Goal: Transaction & Acquisition: Purchase product/service

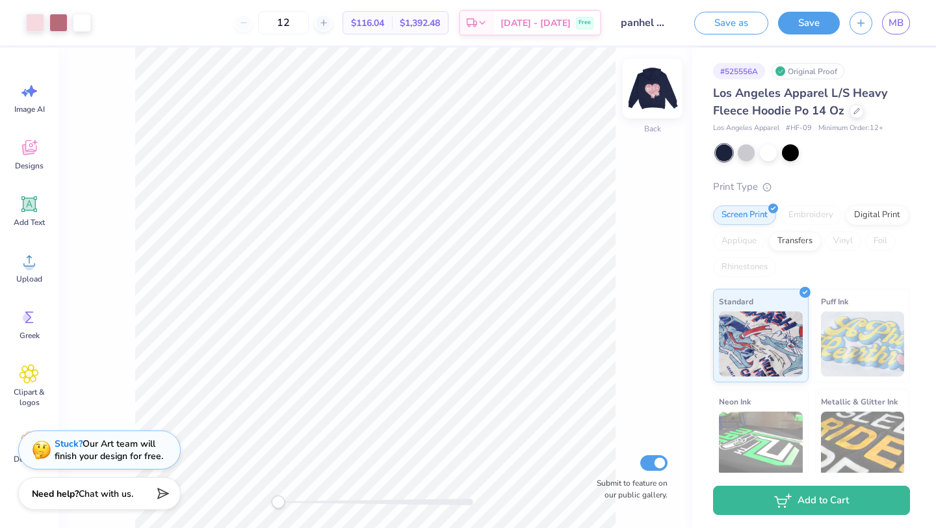
click at [654, 87] on img at bounding box center [652, 88] width 52 height 52
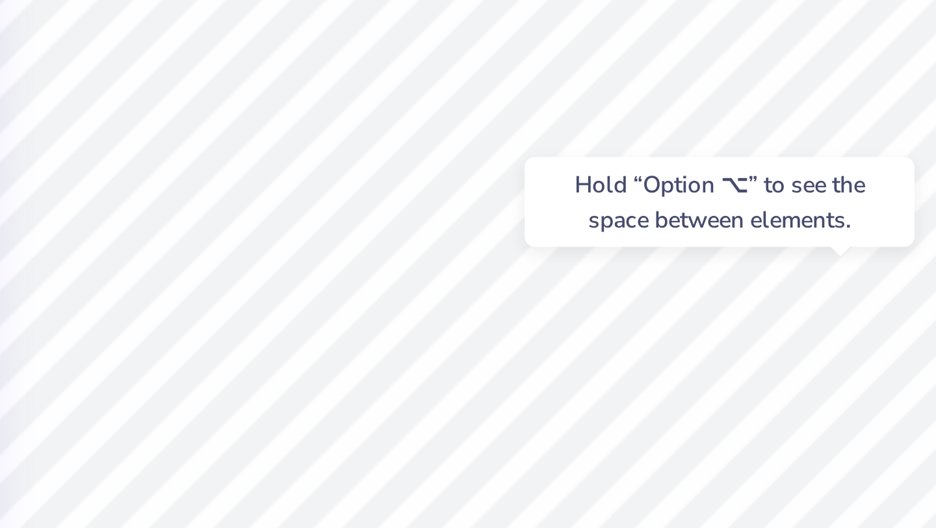
type input "0.0"
click at [548, 317] on div "Hold “Option ⌥” to see the space between elements." at bounding box center [521, 303] width 130 height 30
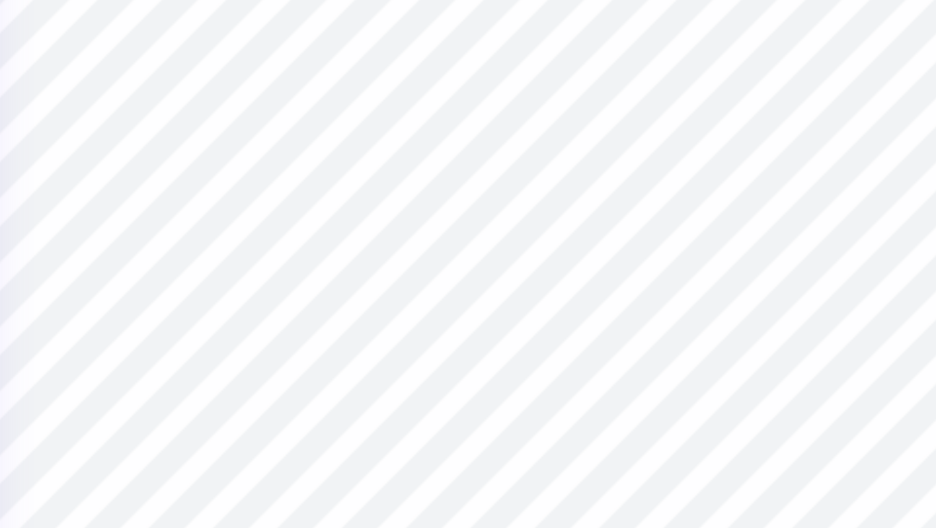
type input "1.36"
type input "1.09"
type input "16.77"
type input "0.0"
type input "1.30"
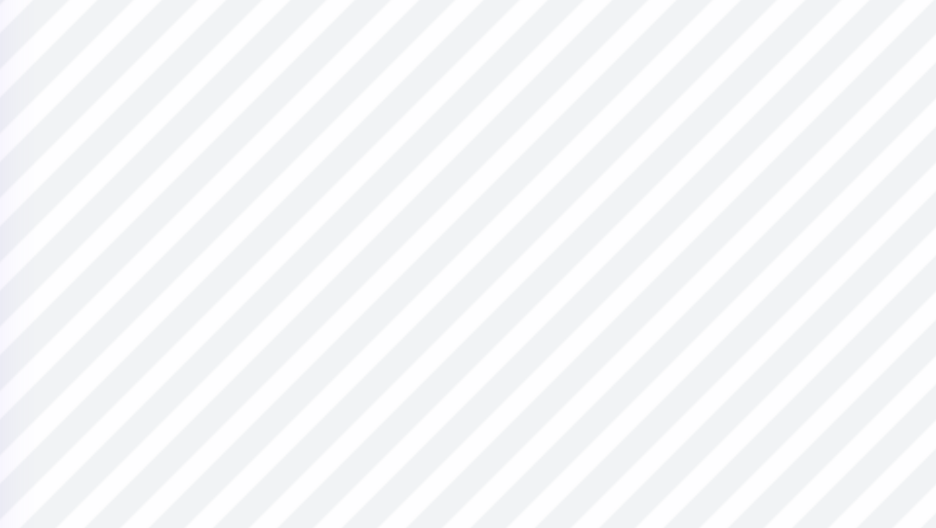
type input "0.84"
type input "18.82"
type input "8.9"
type input "1.52"
type input "0.97"
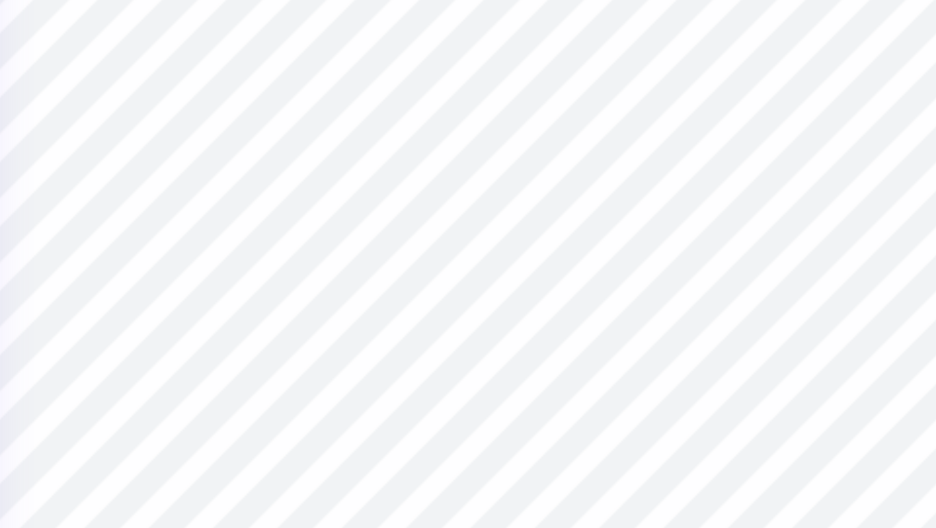
type input "18.38"
type input "0.0"
type input "4.00"
type input "17.01"
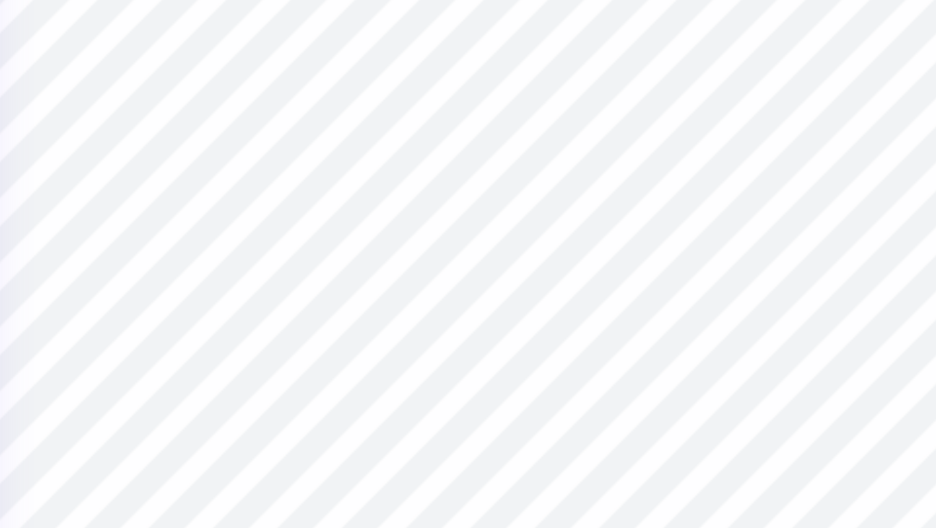
type input "17.31"
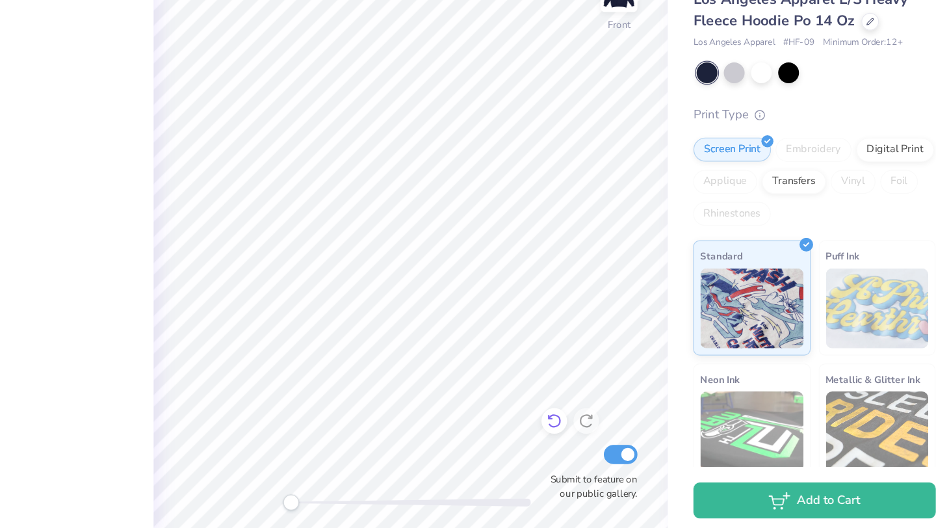
click at [600, 431] on icon at bounding box center [599, 435] width 13 height 13
click at [600, 432] on icon at bounding box center [599, 435] width 13 height 13
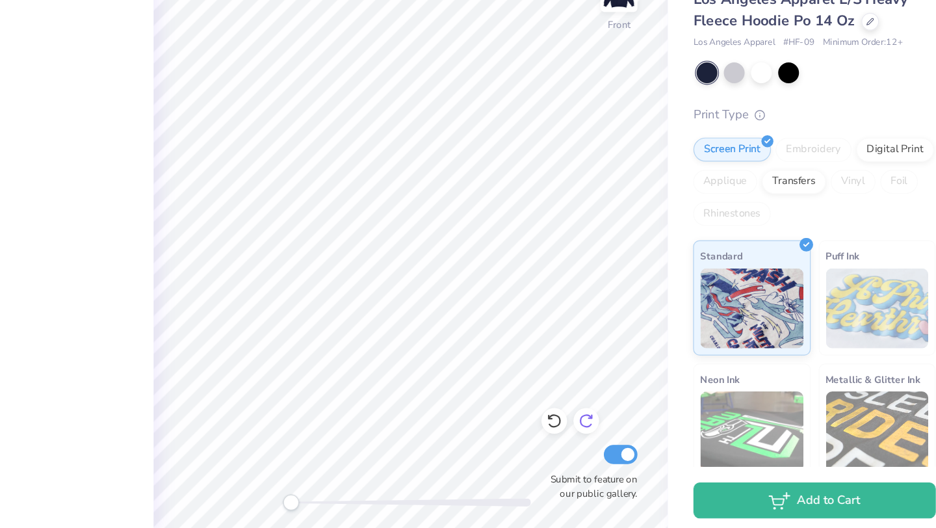
click at [625, 428] on div at bounding box center [625, 435] width 21 height 21
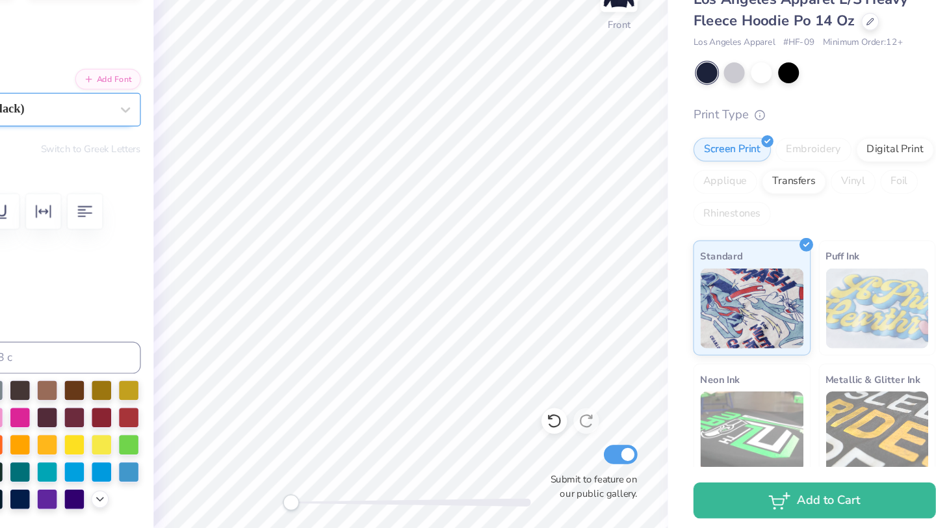
click at [86, 175] on div "Cinzel Black (Black)" at bounding box center [161, 182] width 157 height 20
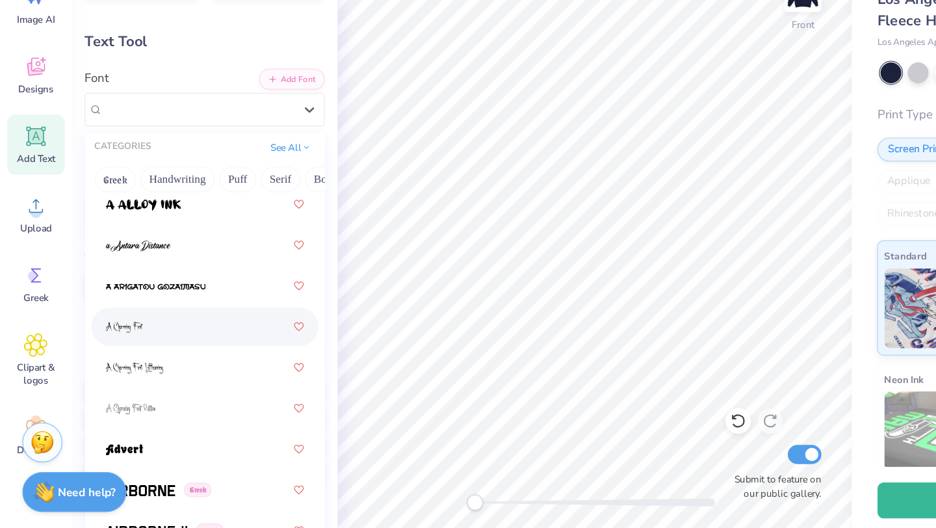
scroll to position [593, 0]
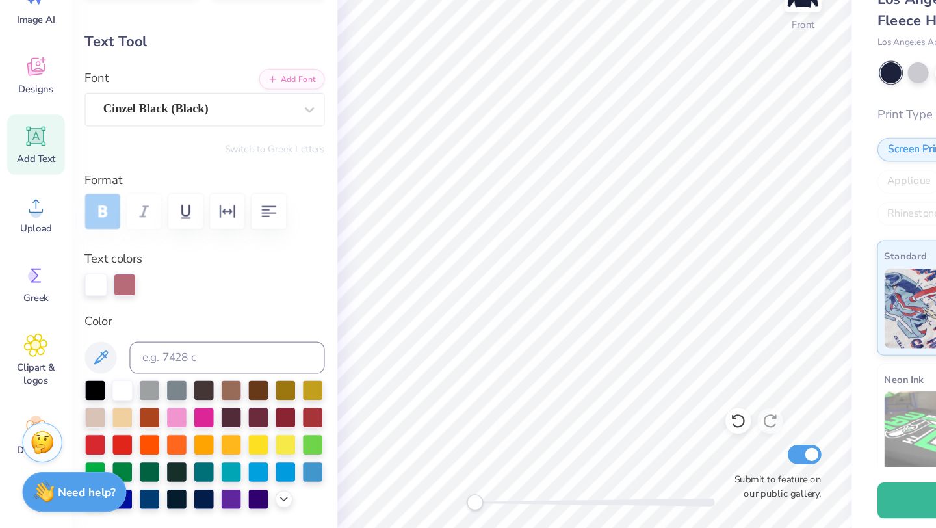
type input "-13.5"
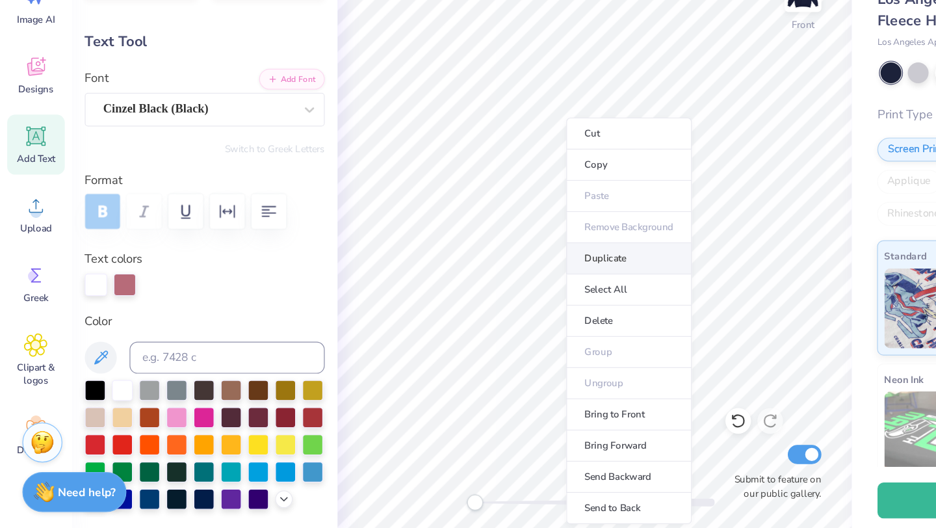
click at [493, 313] on li "Duplicate" at bounding box center [511, 303] width 102 height 25
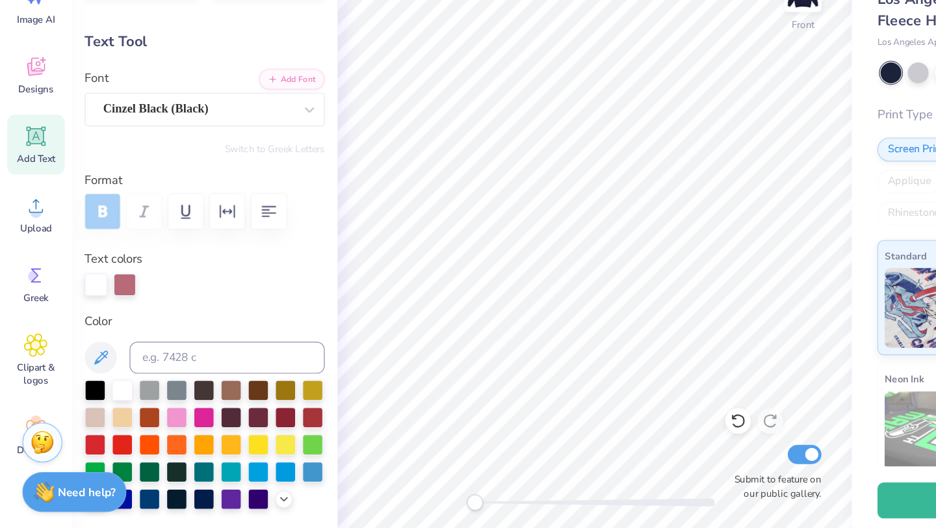
type input "13.08"
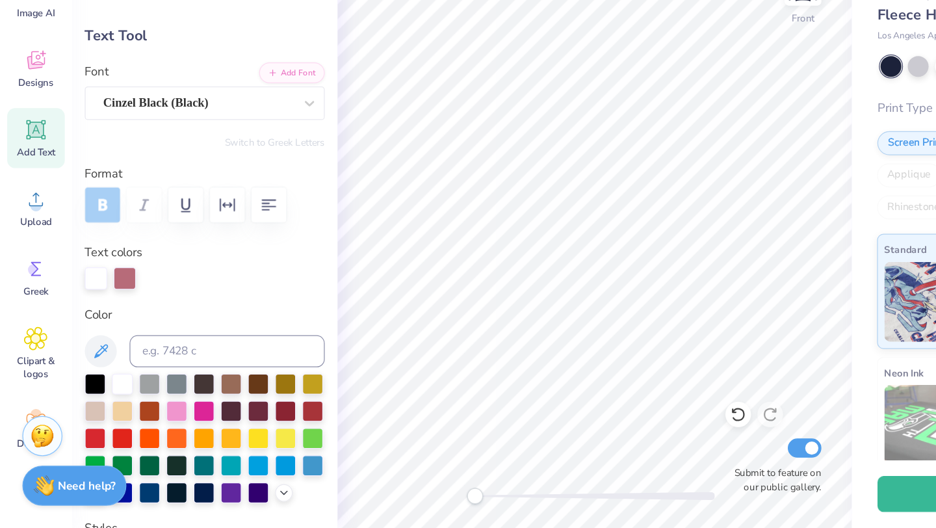
scroll to position [0, 0]
type textarea "Boston"
type input "0.0"
type input "6.00"
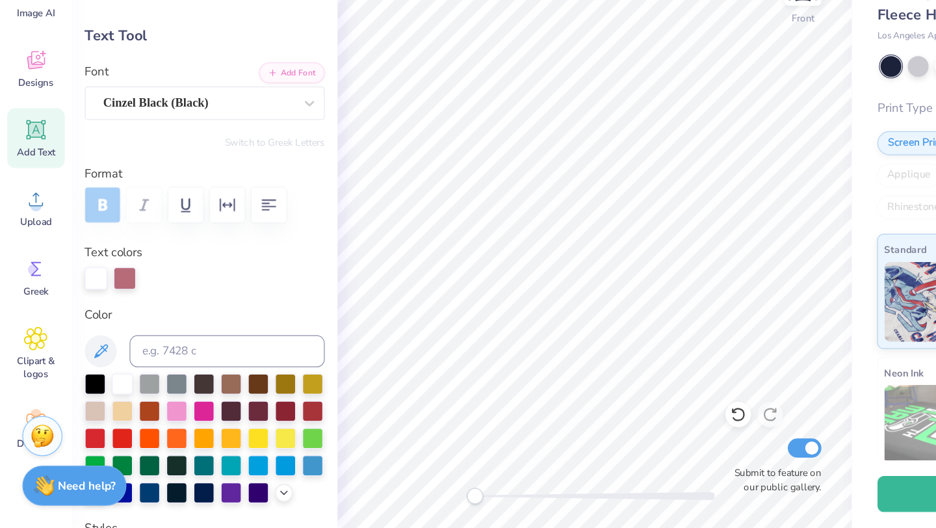
type input "2.26"
type input "10.93"
type input "0.0"
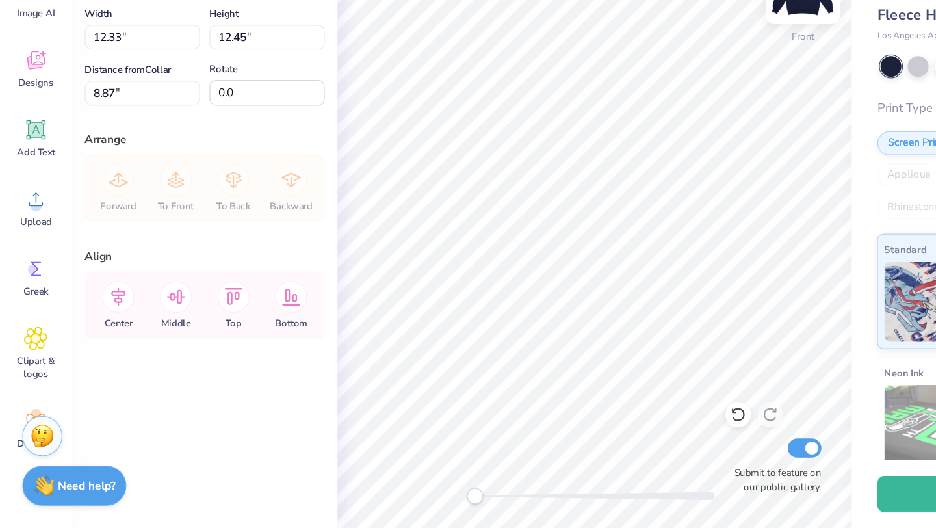
click at [649, 114] on div at bounding box center [653, 88] width 60 height 60
type input "3.83"
type input "3.87"
type input "5.30"
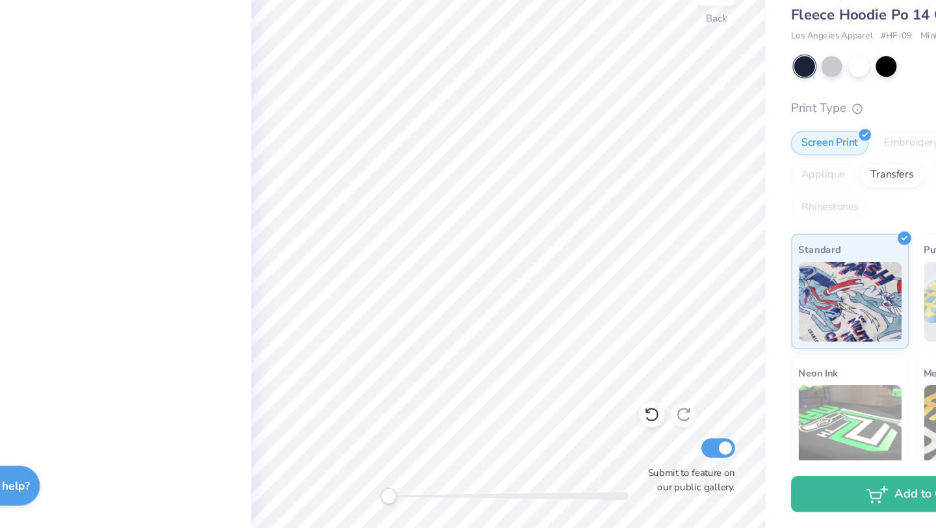
scroll to position [0, 0]
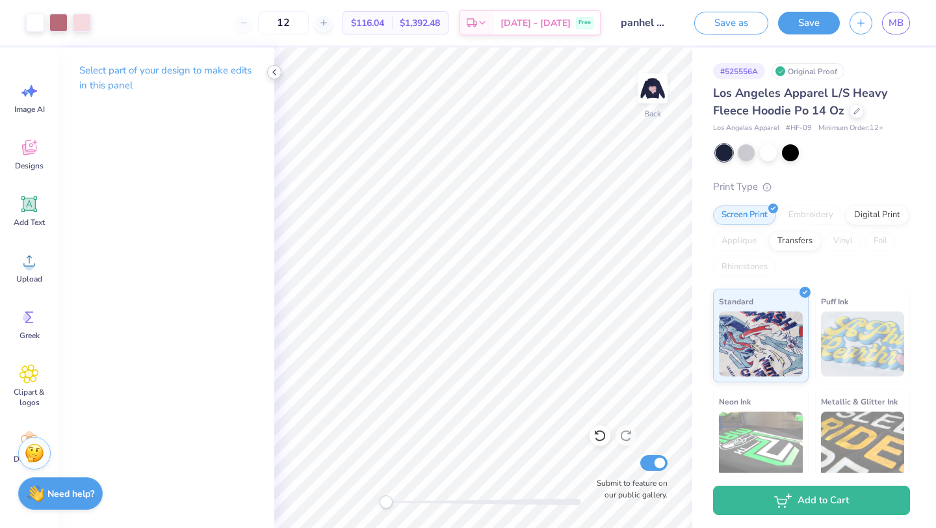
click at [272, 74] on icon at bounding box center [274, 72] width 10 height 10
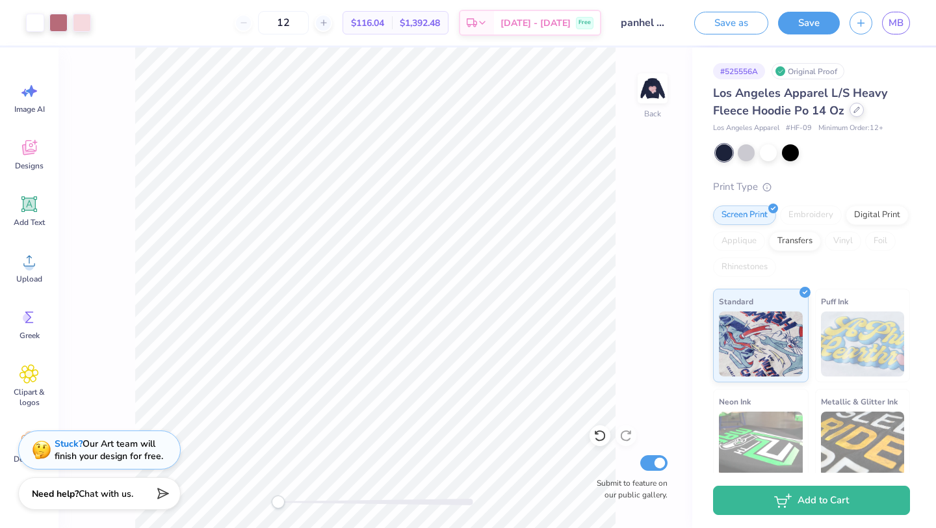
click at [849, 116] on div "Los Angeles Apparel L/S Heavy Fleece Hoodie Po 14 Oz" at bounding box center [811, 101] width 197 height 35
click at [856, 109] on icon at bounding box center [856, 110] width 6 height 6
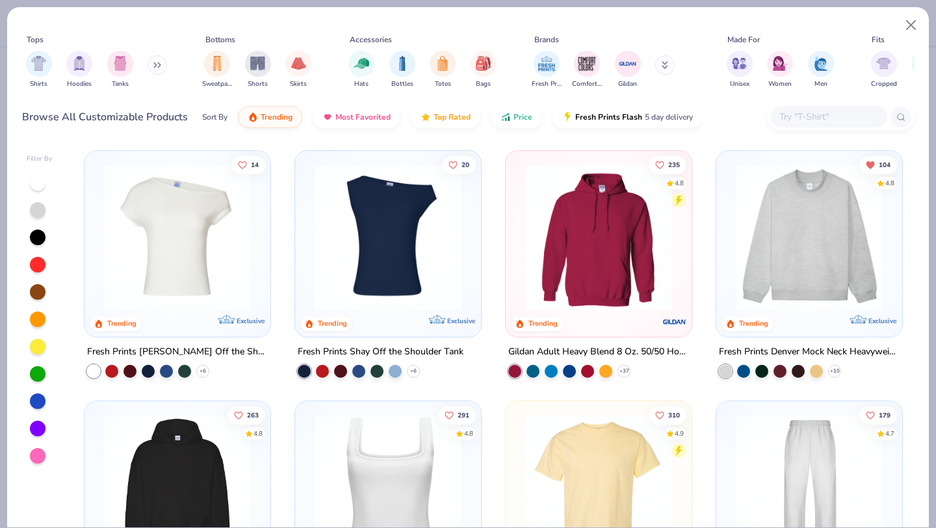
click at [772, 264] on img at bounding box center [809, 237] width 160 height 147
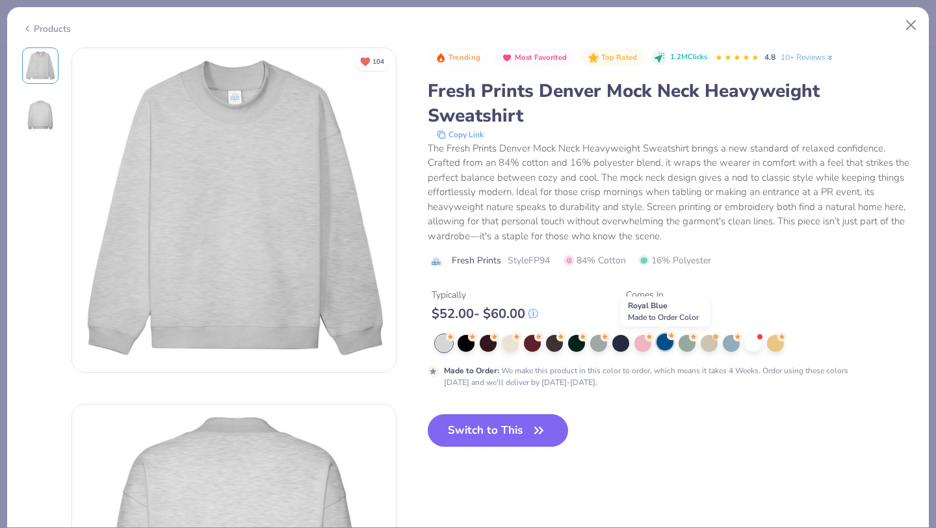
click at [668, 344] on div at bounding box center [664, 341] width 17 height 17
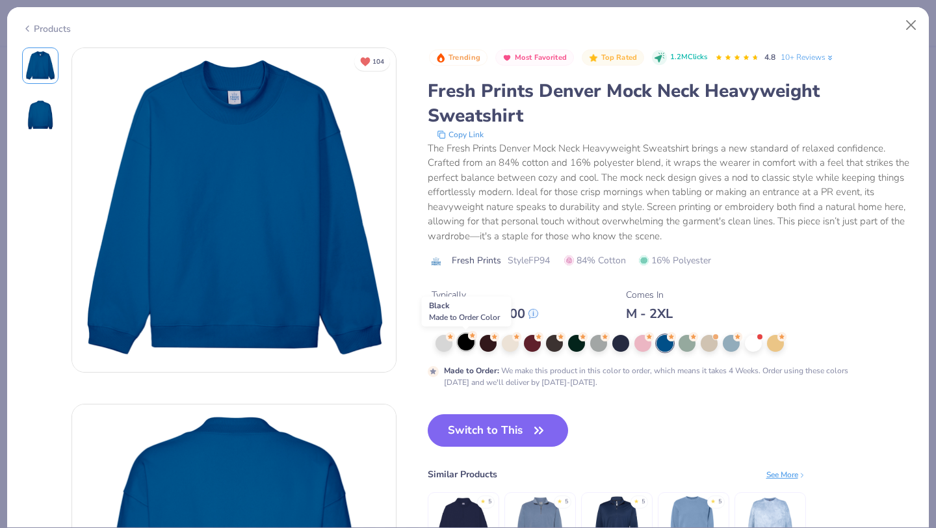
click at [469, 341] on div at bounding box center [465, 341] width 17 height 17
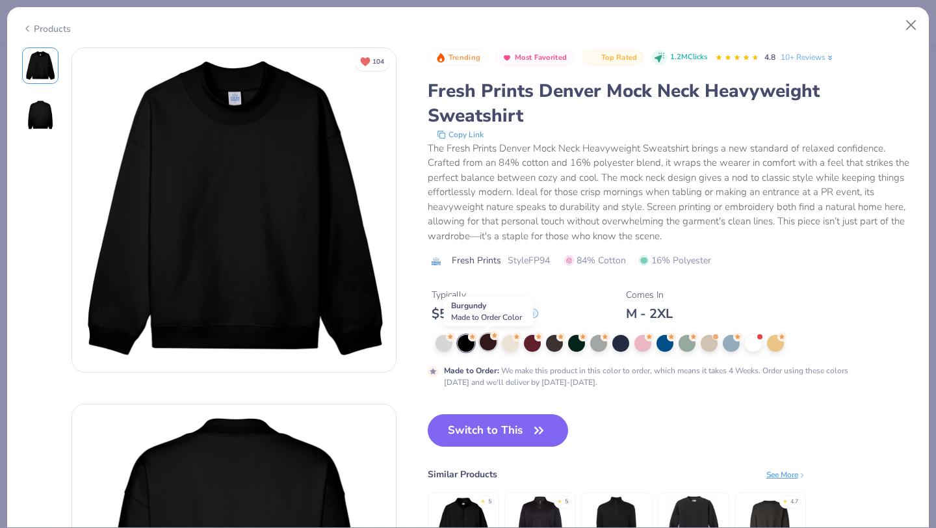
click at [486, 341] on div at bounding box center [488, 341] width 17 height 17
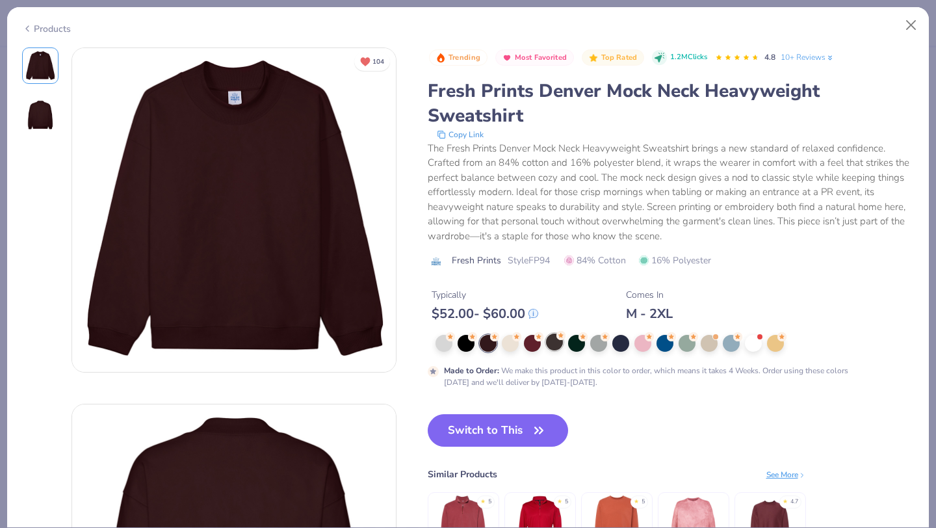
click at [555, 348] on div at bounding box center [554, 341] width 17 height 17
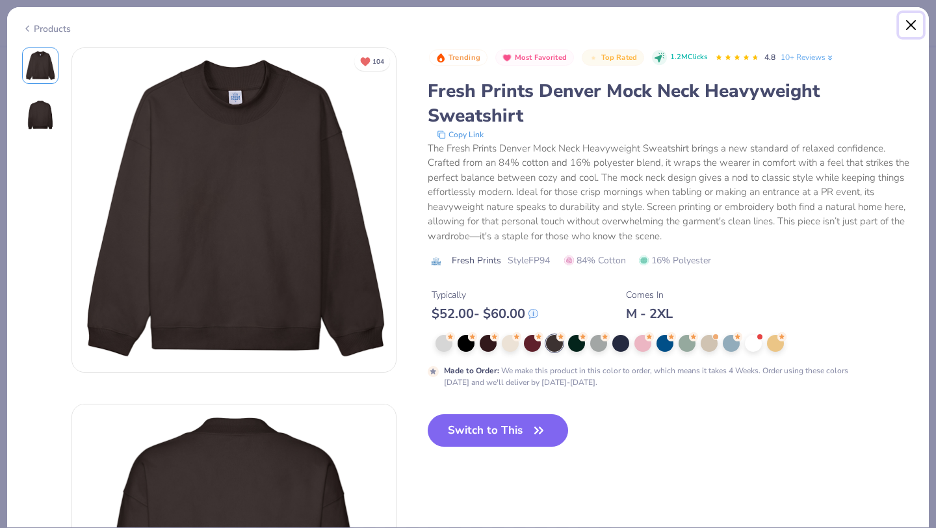
click at [908, 31] on button "Close" at bounding box center [911, 25] width 25 height 25
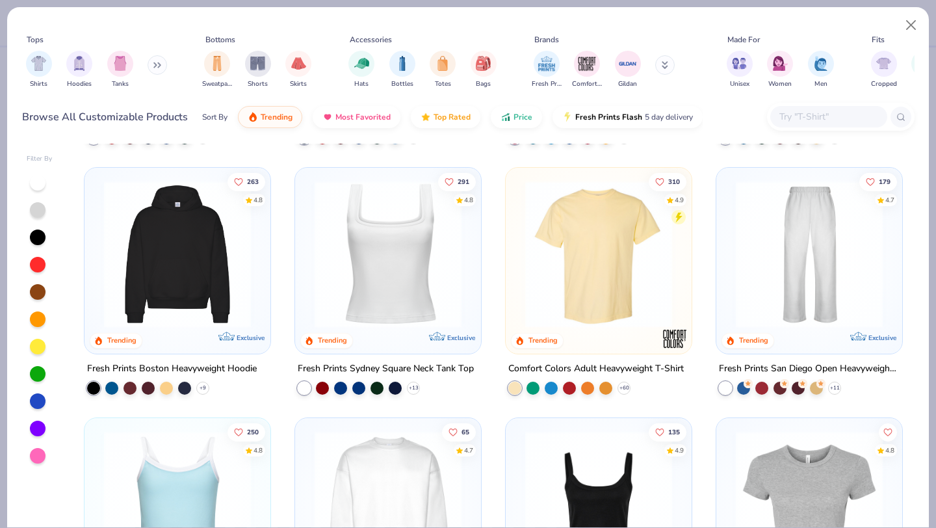
scroll to position [0, 643]
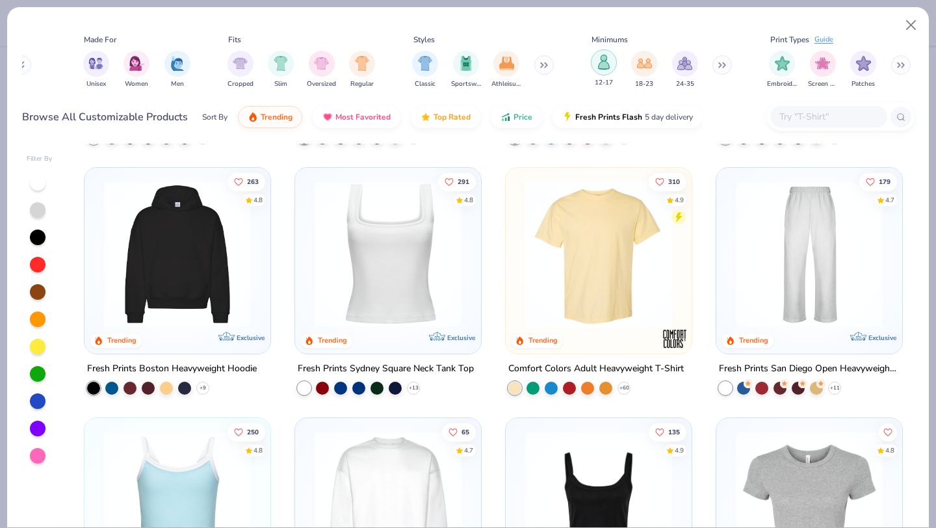
click at [610, 63] on img "filter for 12-17" at bounding box center [604, 62] width 14 height 15
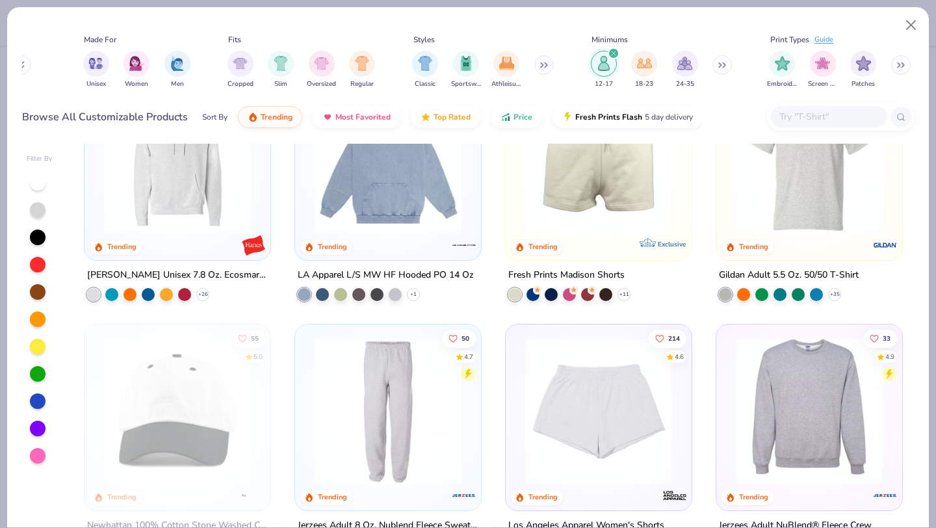
scroll to position [1326, 0]
click at [409, 293] on icon at bounding box center [413, 294] width 10 height 10
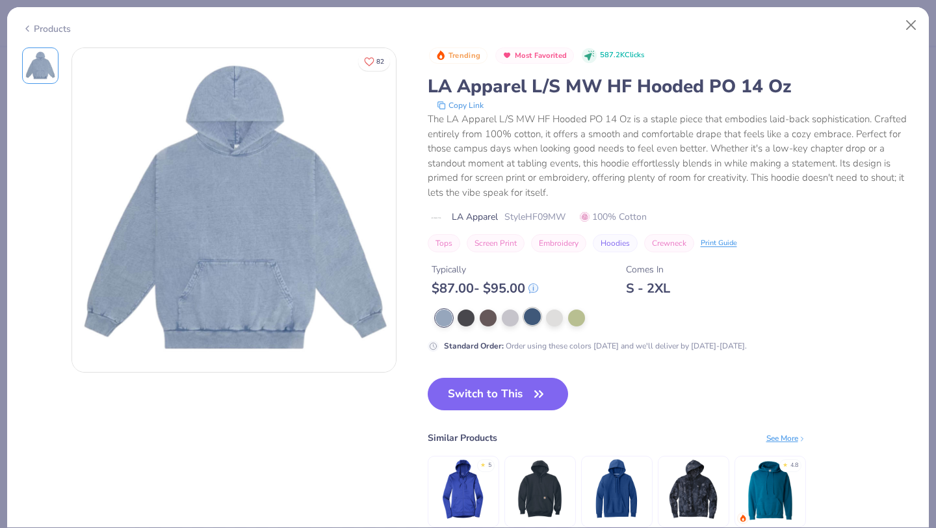
click at [533, 319] on div at bounding box center [532, 316] width 17 height 17
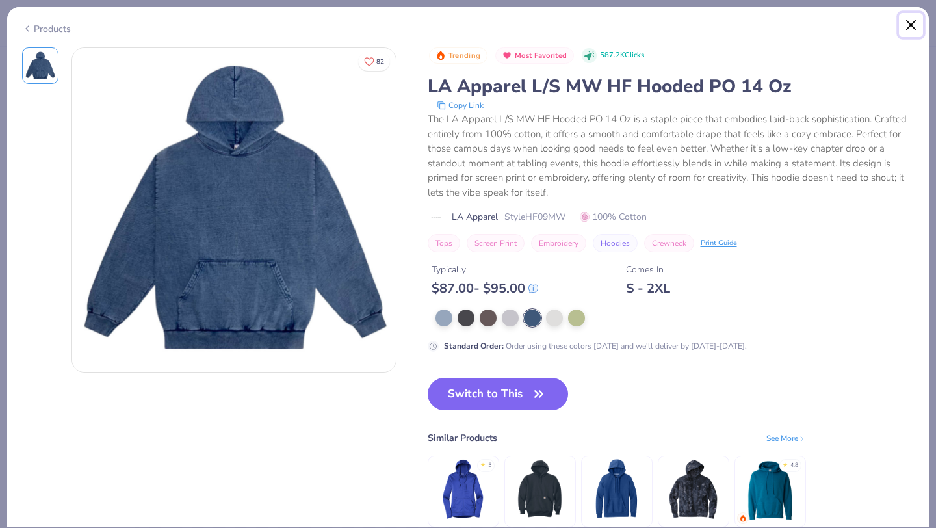
click at [918, 31] on button "Close" at bounding box center [911, 25] width 25 height 25
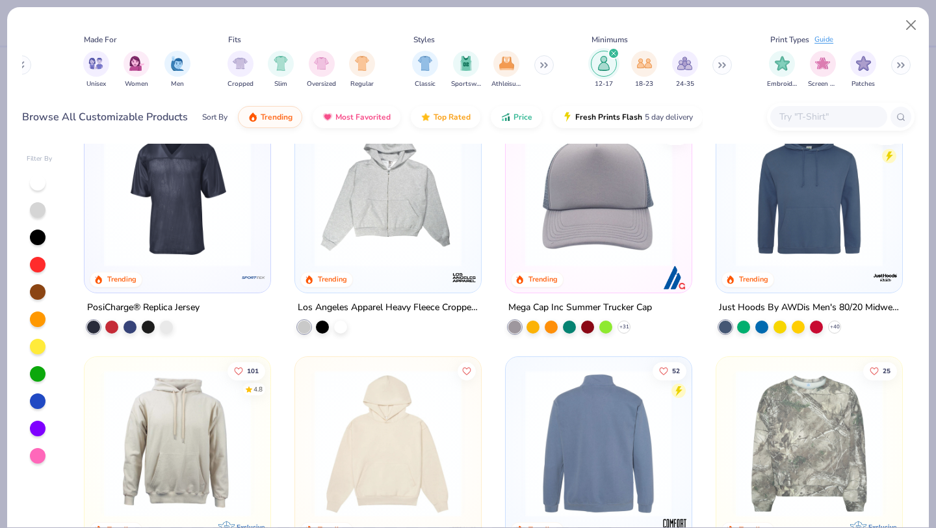
scroll to position [2209, 0]
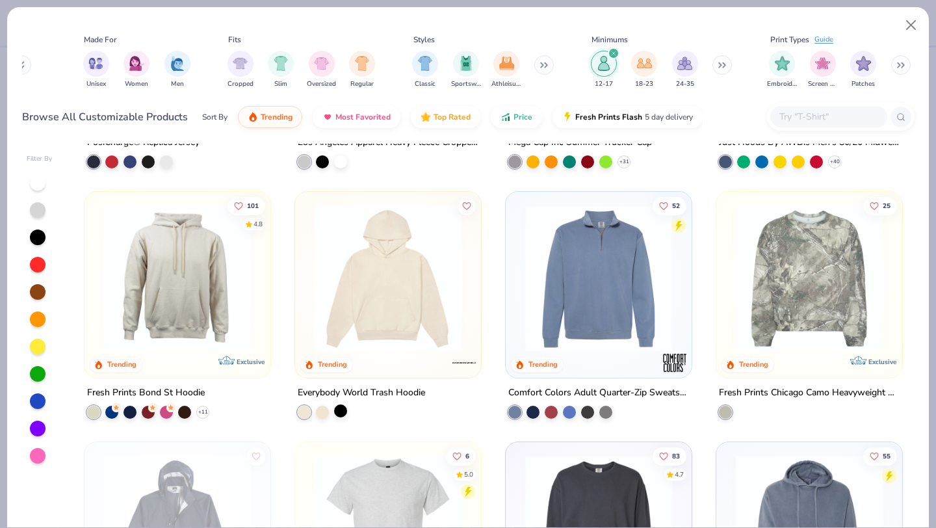
click at [341, 413] on div at bounding box center [340, 410] width 13 height 13
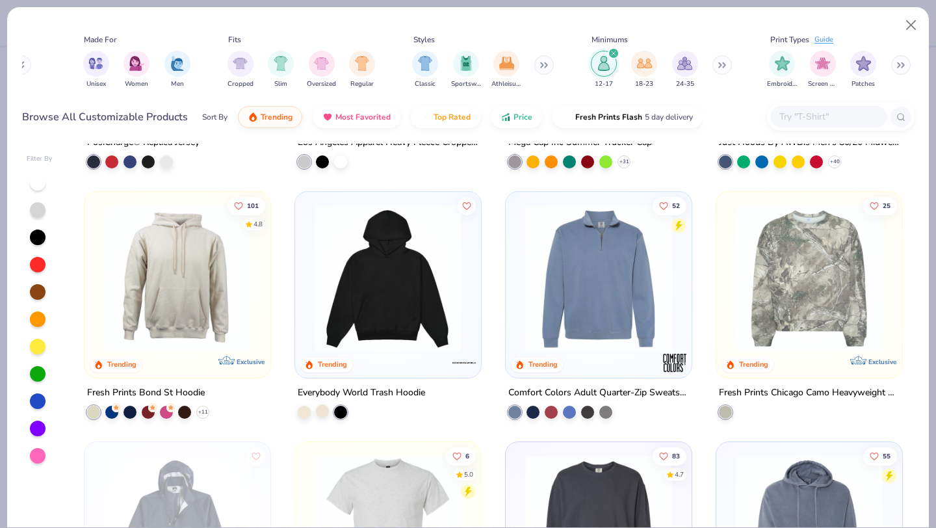
click at [326, 413] on div at bounding box center [322, 410] width 13 height 13
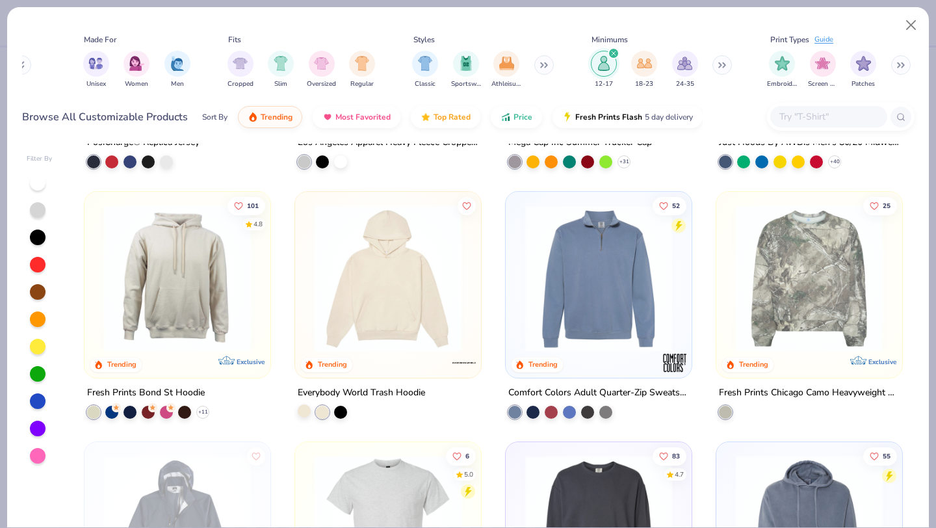
click at [302, 410] on div at bounding box center [304, 410] width 13 height 13
click at [322, 409] on div at bounding box center [322, 410] width 13 height 13
click at [302, 409] on div at bounding box center [304, 410] width 13 height 13
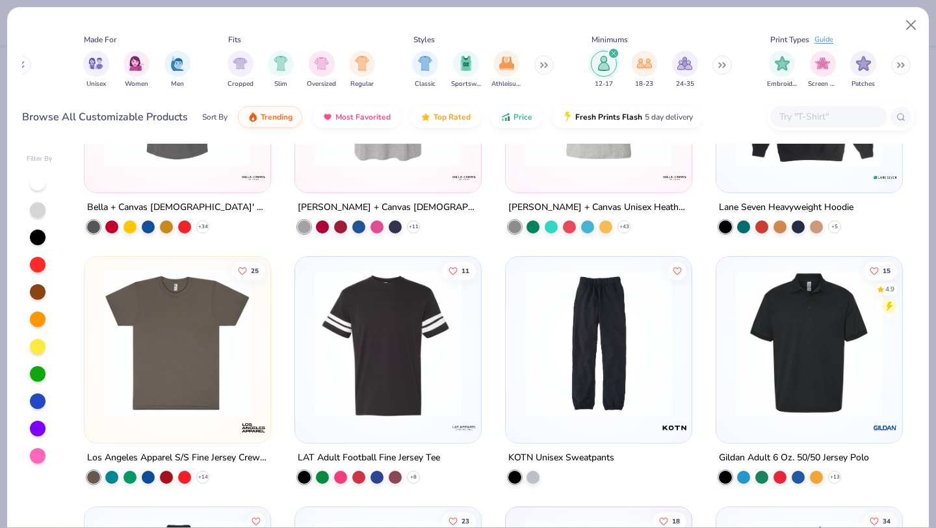
scroll to position [4025, 0]
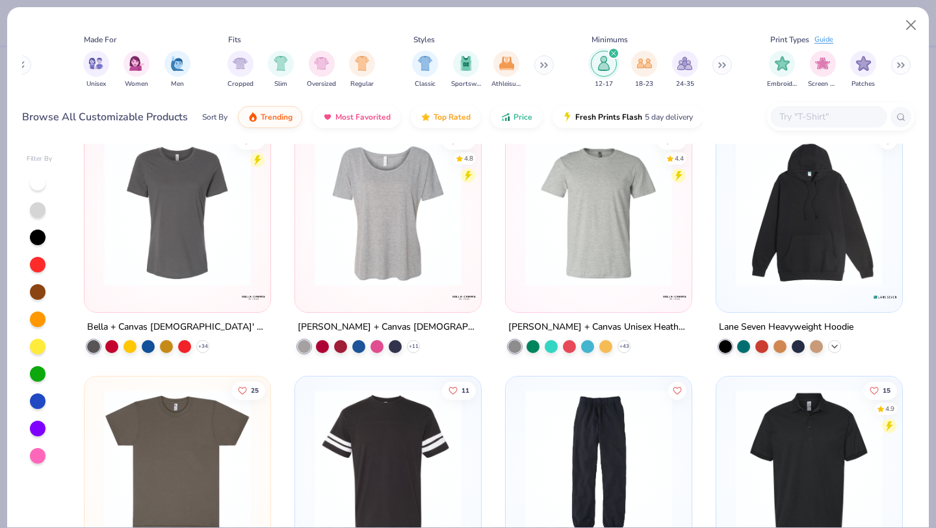
click at [831, 345] on icon at bounding box center [834, 346] width 10 height 10
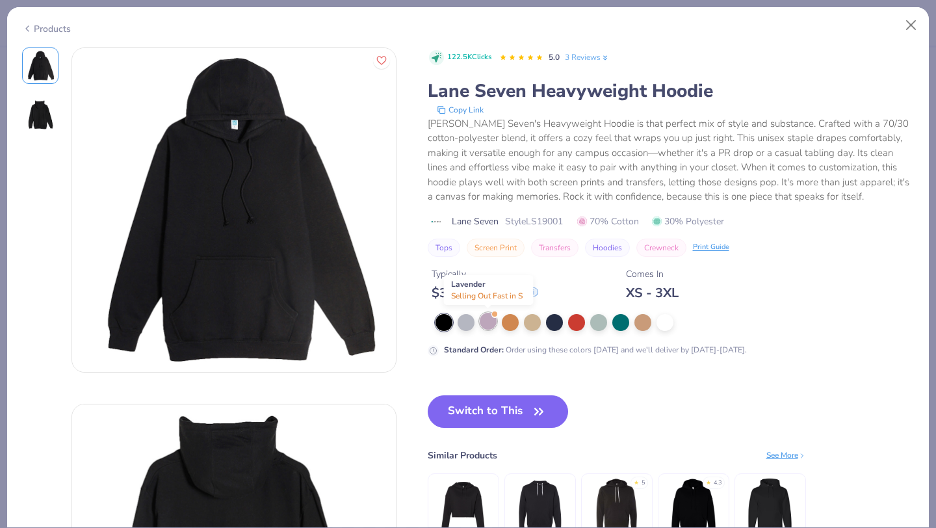
click at [490, 324] on div at bounding box center [488, 321] width 17 height 17
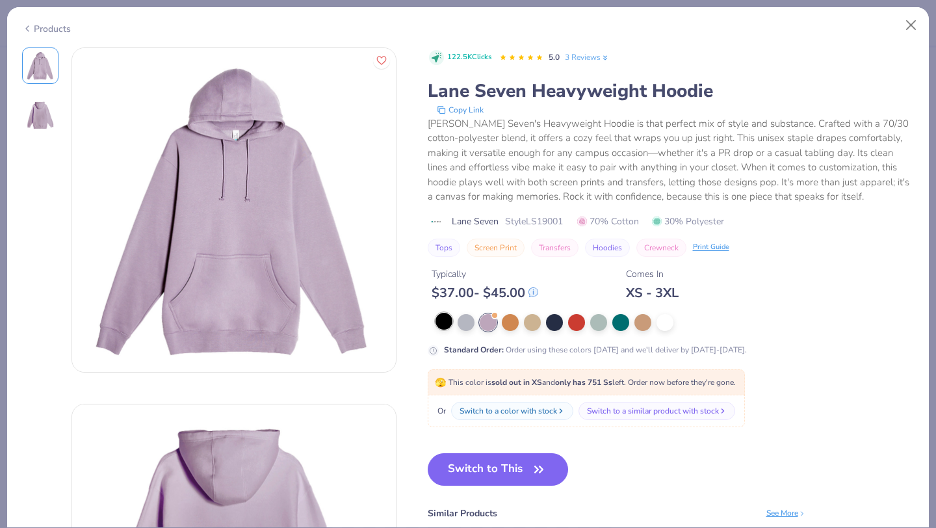
click at [441, 326] on div at bounding box center [443, 321] width 17 height 17
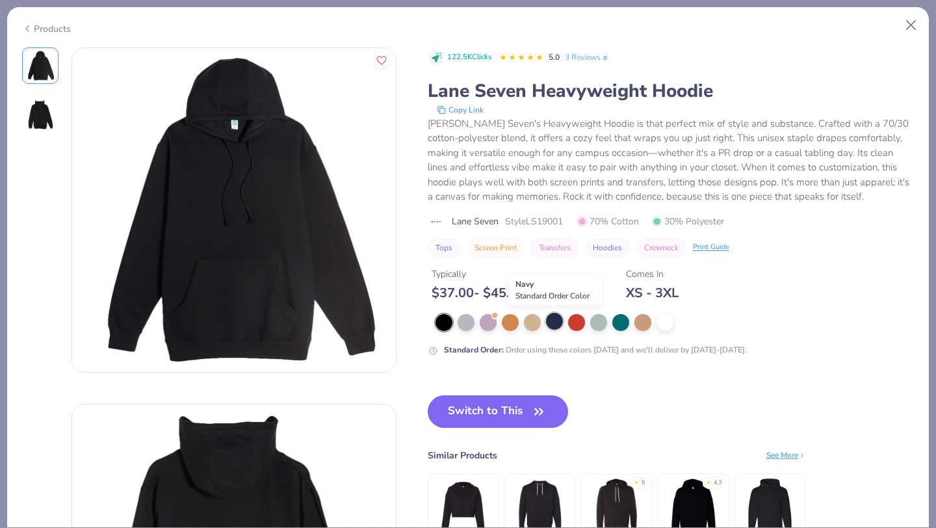
click at [549, 323] on div at bounding box center [554, 321] width 17 height 17
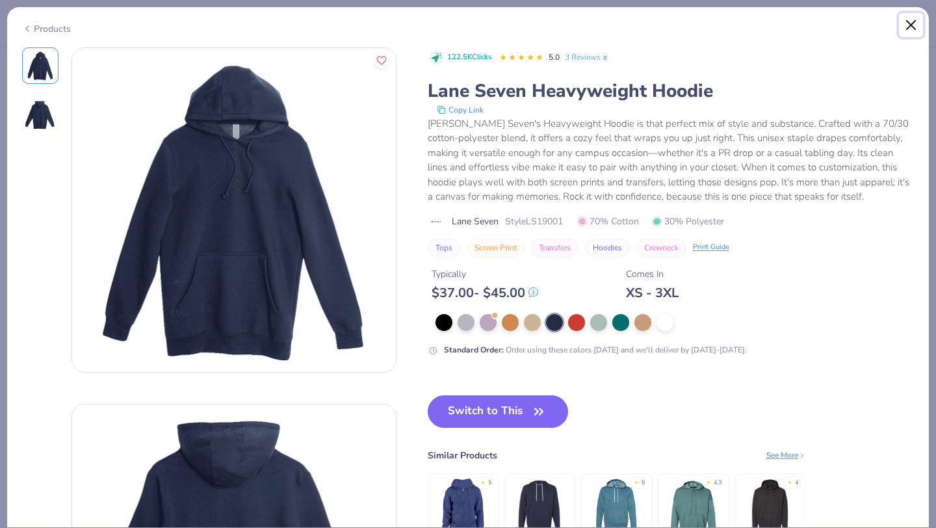
click at [907, 21] on button "Close" at bounding box center [911, 25] width 25 height 25
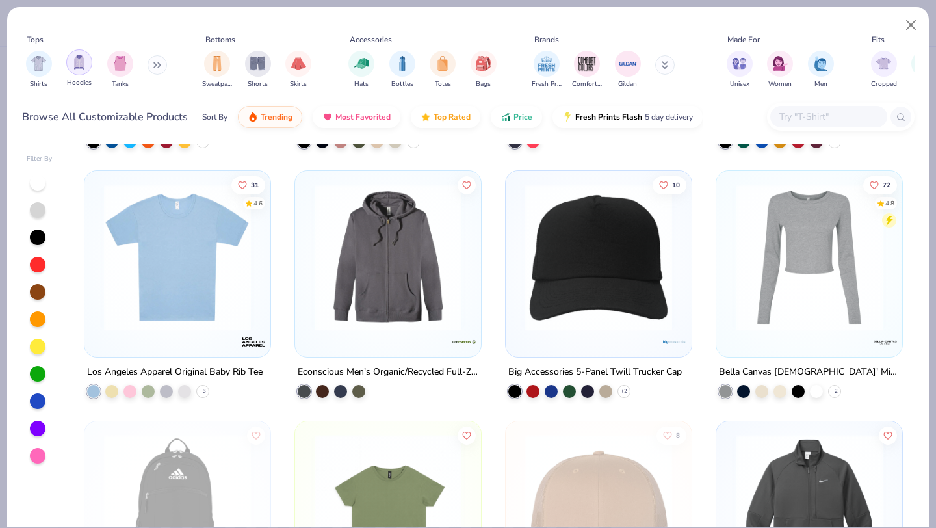
click at [73, 66] on img "filter for Hoodies" at bounding box center [79, 62] width 14 height 15
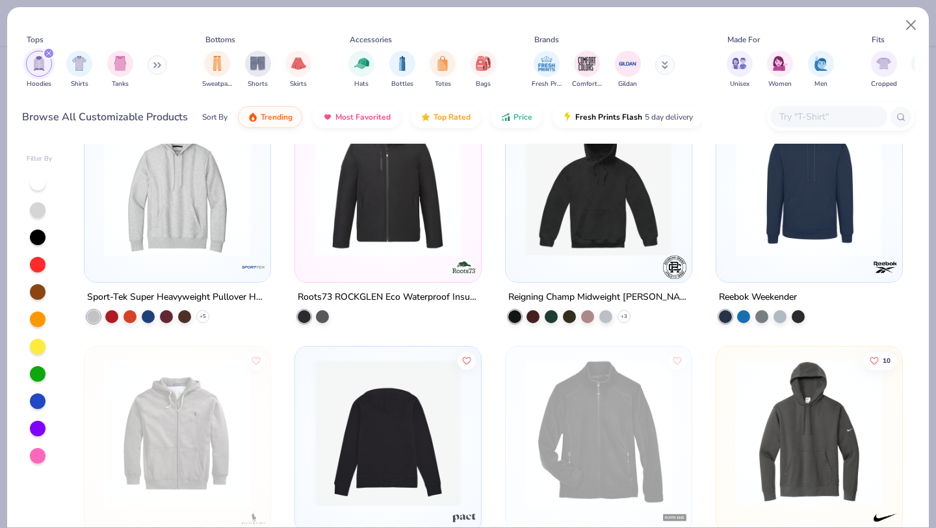
scroll to position [3804, 0]
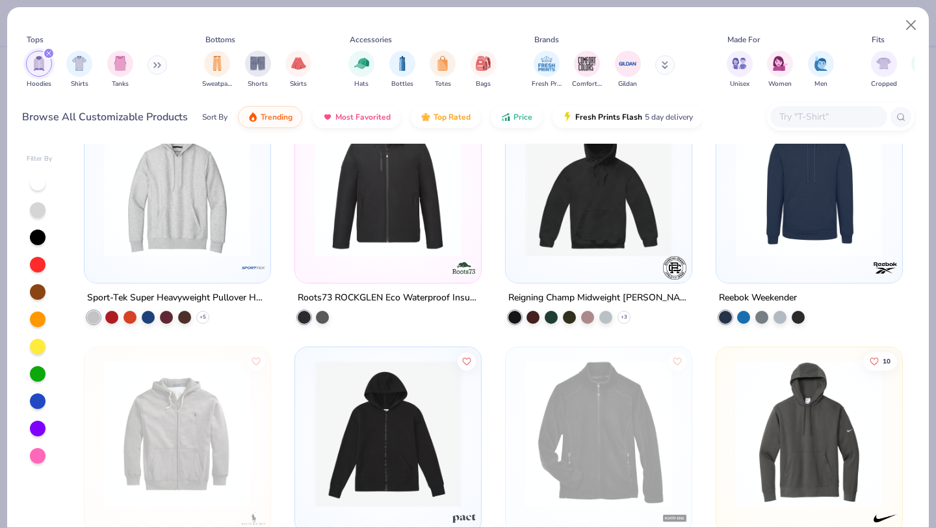
click at [617, 292] on div "Reigning Champ Midweight Terry Relaxed Hoodie" at bounding box center [598, 298] width 181 height 16
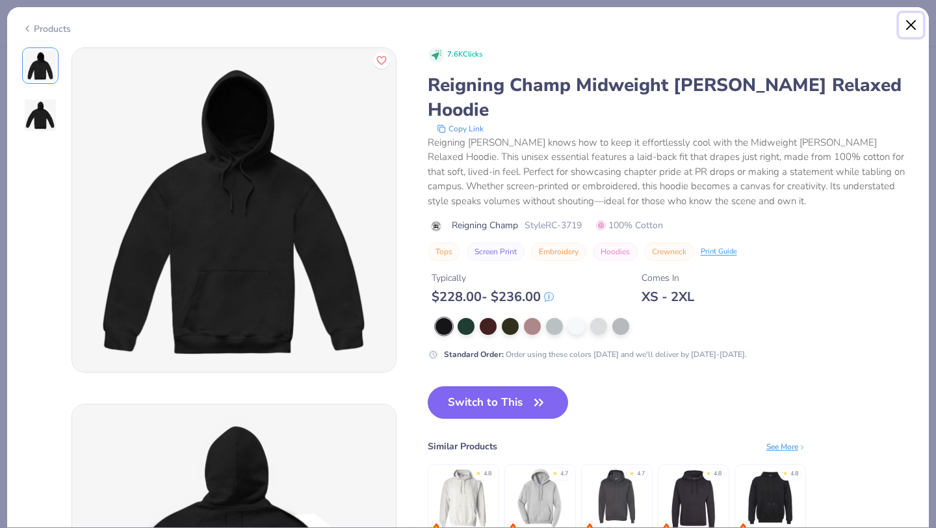
click at [914, 28] on button "Close" at bounding box center [911, 25] width 25 height 25
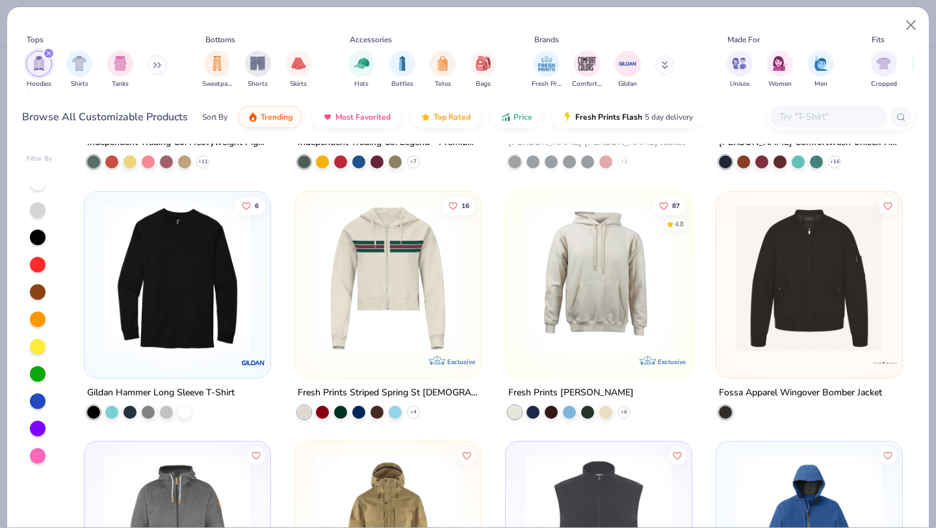
scroll to position [5460, 0]
click at [619, 409] on icon at bounding box center [624, 410] width 10 height 10
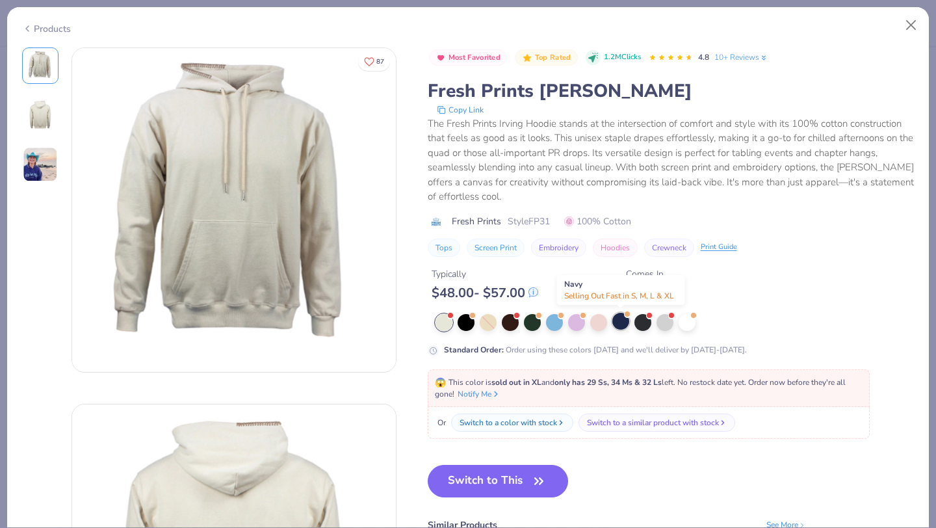
click at [623, 326] on div at bounding box center [620, 321] width 17 height 17
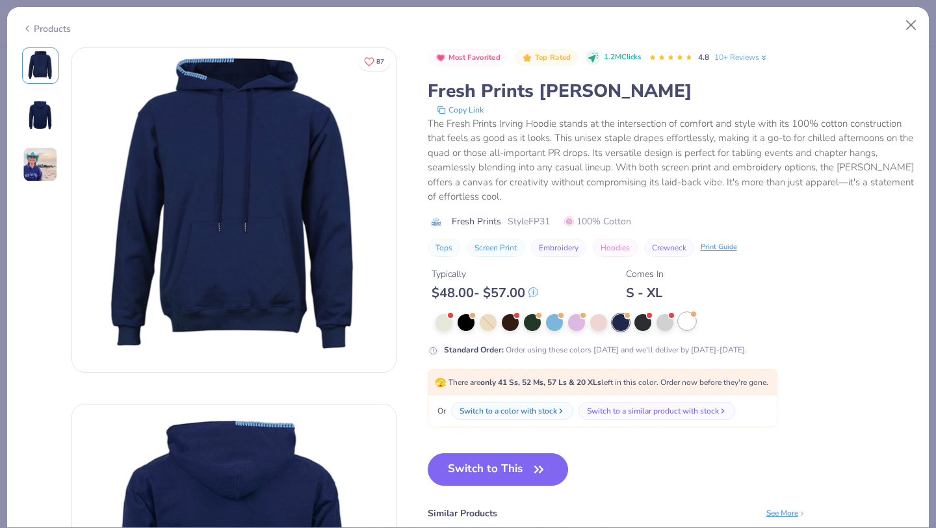
click at [684, 322] on div at bounding box center [686, 321] width 17 height 17
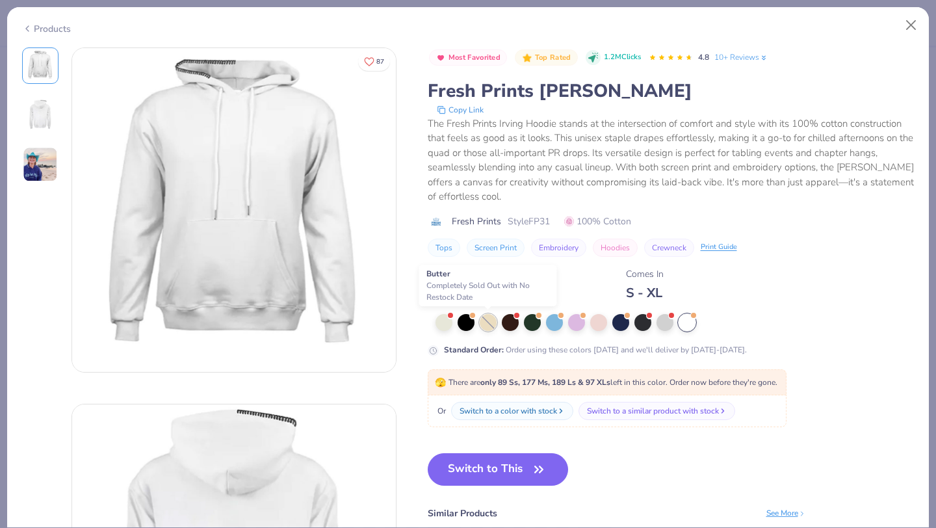
click at [492, 322] on div at bounding box center [488, 322] width 17 height 17
click at [439, 324] on div at bounding box center [443, 321] width 17 height 17
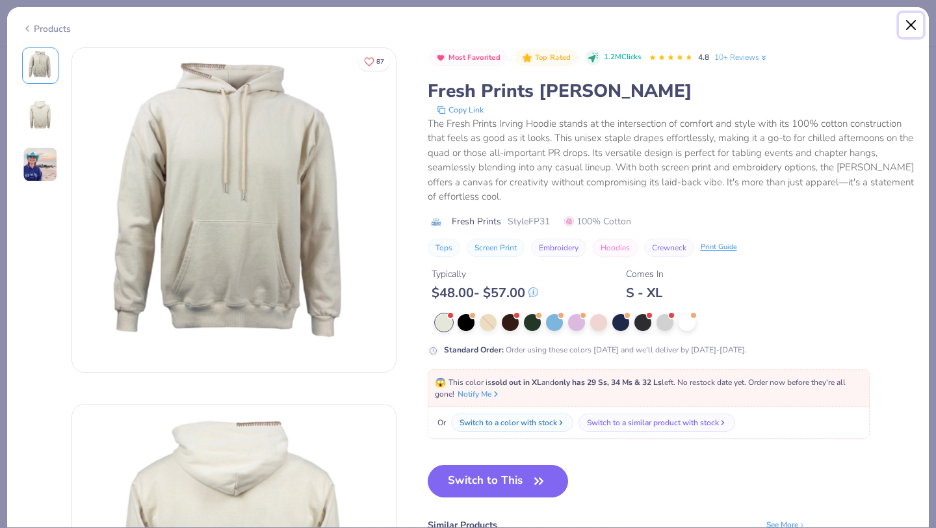
click at [917, 24] on button "Close" at bounding box center [911, 25] width 25 height 25
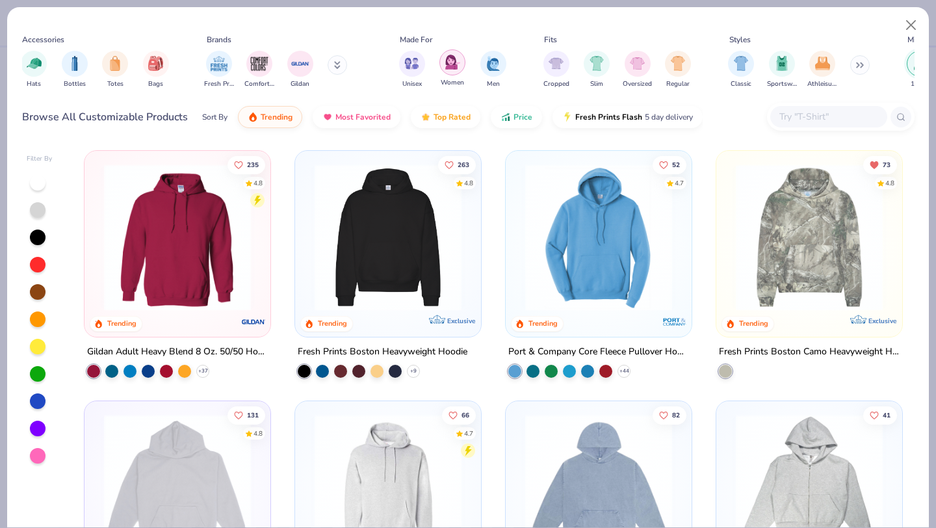
scroll to position [0, 643]
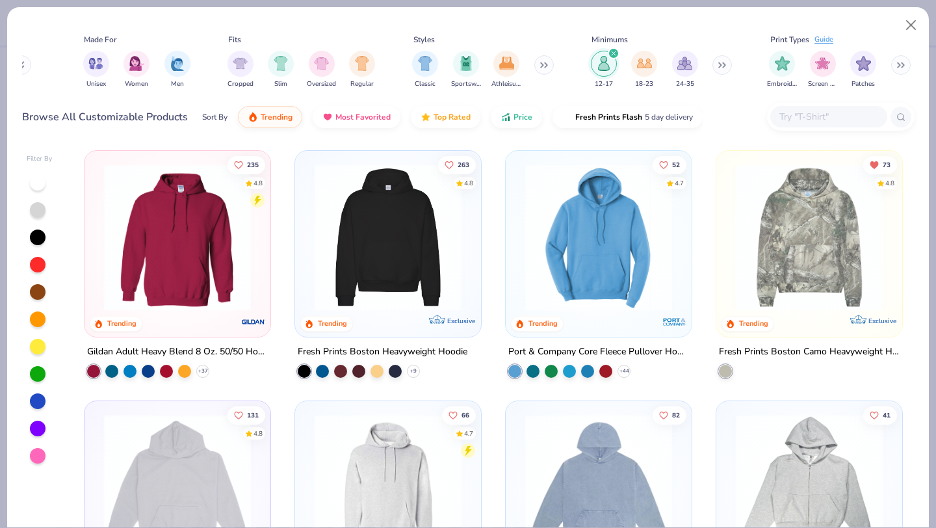
click at [614, 58] on div "filter for 12-17" at bounding box center [614, 53] width 12 height 12
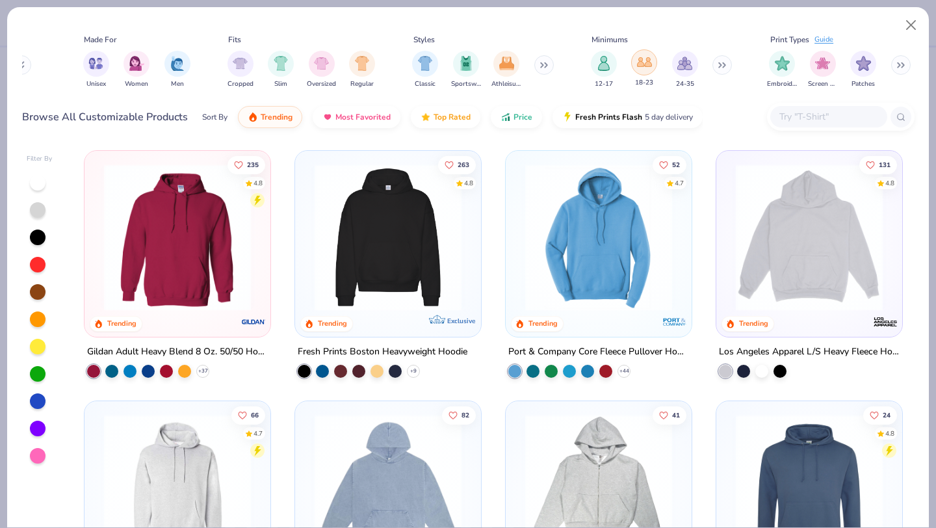
click at [641, 60] on img "filter for 18-23" at bounding box center [644, 62] width 15 height 15
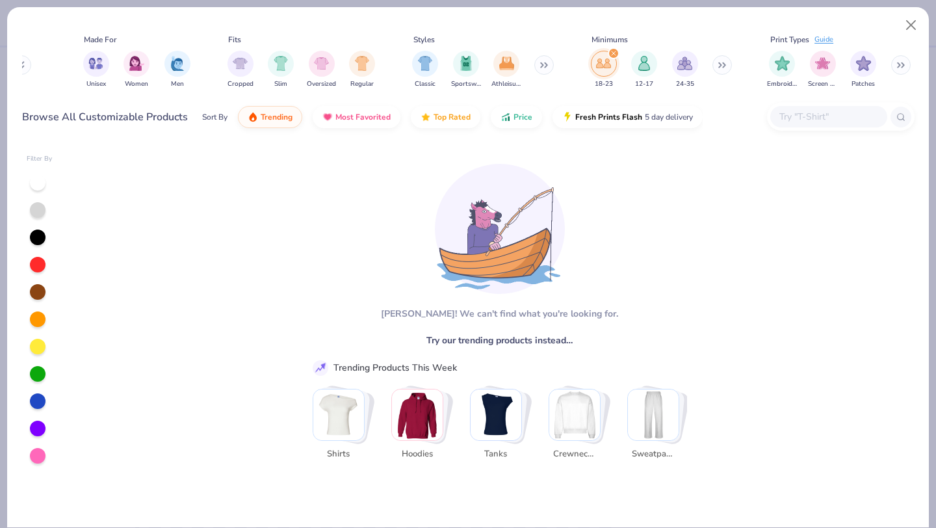
click at [615, 52] on icon "filter for 18-23" at bounding box center [613, 53] width 4 height 4
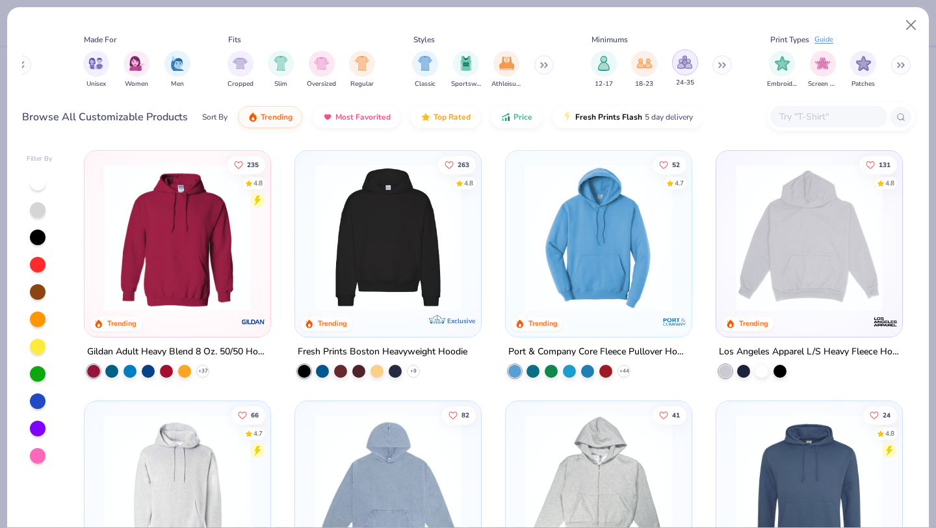
click at [678, 62] on img "filter for 24-35" at bounding box center [684, 62] width 15 height 15
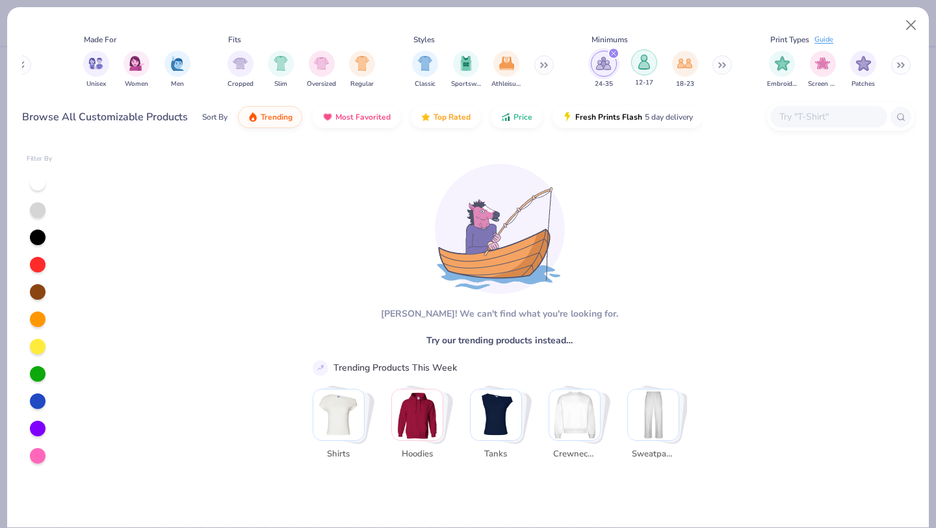
click at [640, 70] on div "filter for 12-17" at bounding box center [644, 62] width 26 height 26
click at [686, 66] on img "filter for 18-23" at bounding box center [684, 62] width 15 height 15
click at [695, 53] on icon "filter for 24-35" at bounding box center [695, 53] width 4 height 4
click at [653, 54] on icon "filter for 12-17" at bounding box center [654, 53] width 4 height 4
click at [612, 55] on icon "filter for 18-23" at bounding box center [613, 53] width 5 height 5
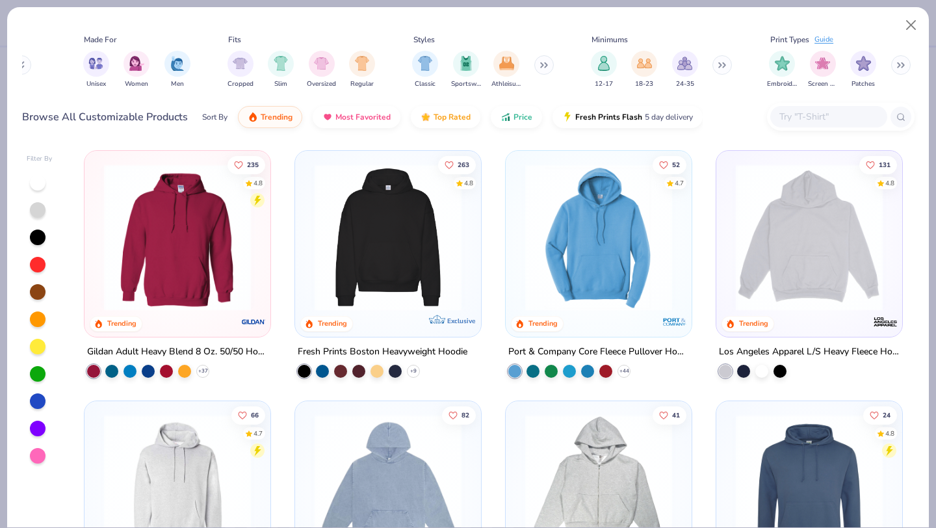
click at [709, 62] on div "12-17 18-23 24-35" at bounding box center [661, 69] width 149 height 48
click at [714, 62] on div "12-17 18-23 24-35" at bounding box center [661, 69] width 149 height 48
click at [726, 70] on button at bounding box center [721, 64] width 19 height 19
click at [726, 68] on img "filter for 36-50" at bounding box center [725, 62] width 15 height 15
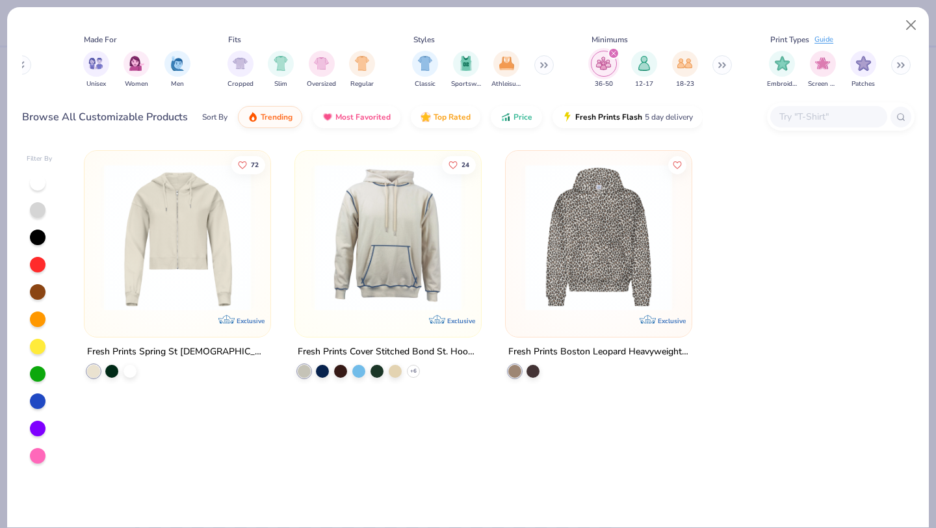
click at [613, 51] on icon "filter for 36-50" at bounding box center [613, 53] width 5 height 5
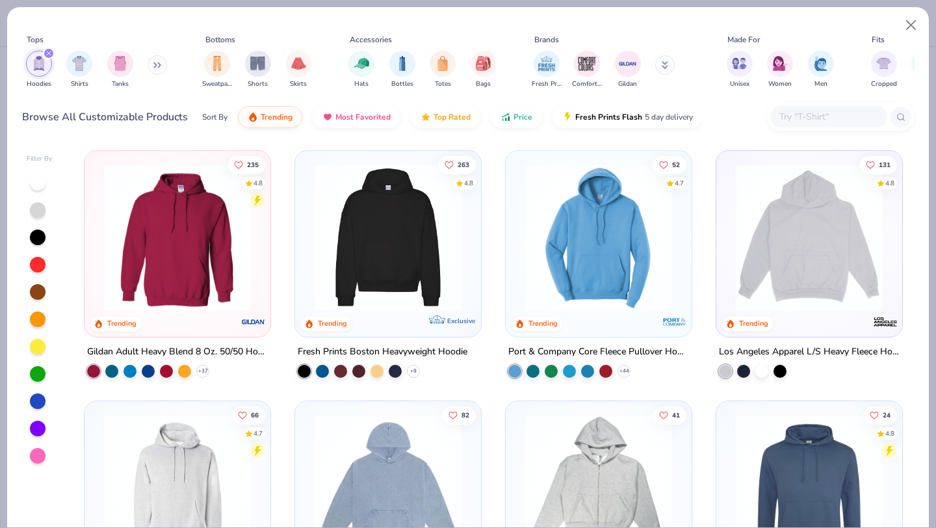
click at [156, 63] on icon at bounding box center [155, 65] width 2 height 5
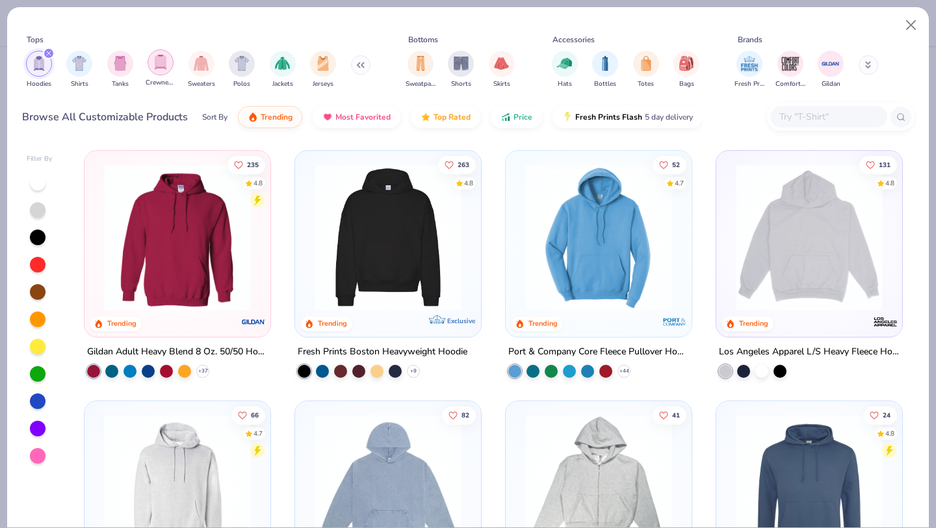
click at [163, 66] on img "filter for Crewnecks" at bounding box center [160, 62] width 14 height 15
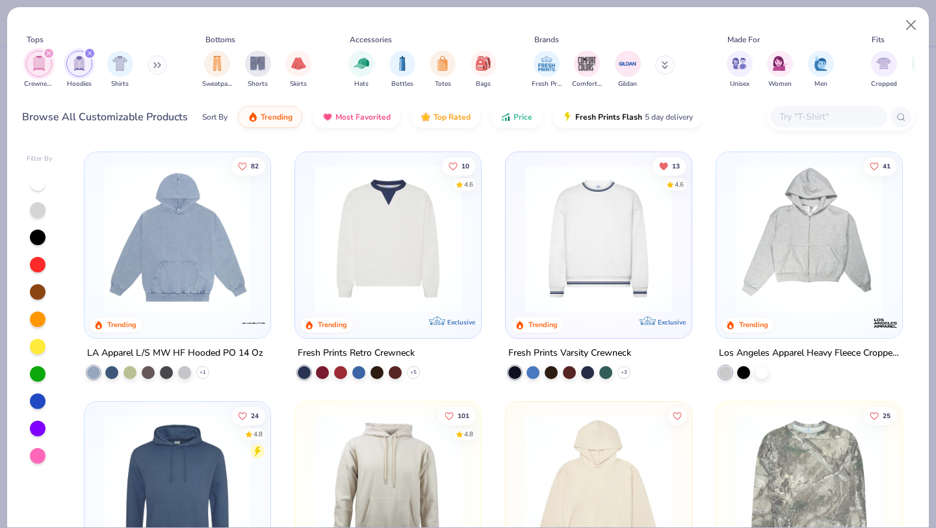
scroll to position [593, 0]
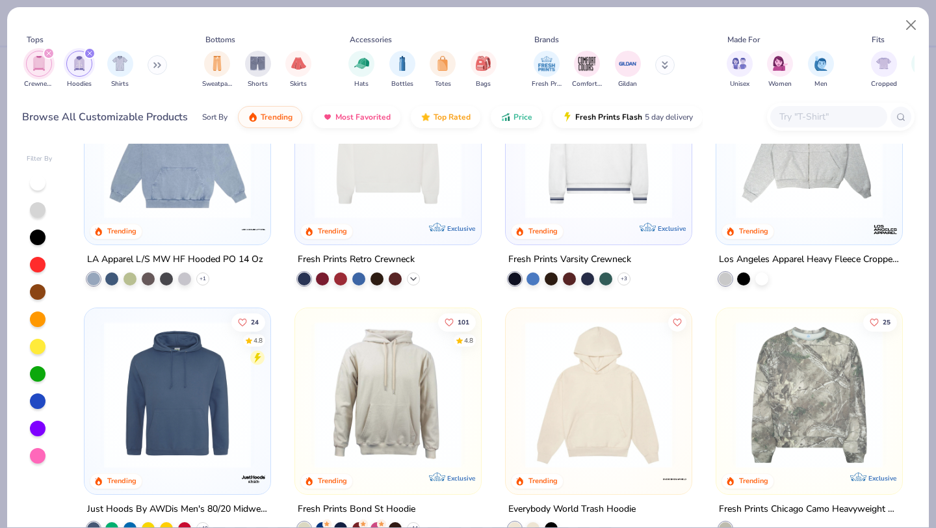
click at [411, 276] on icon at bounding box center [413, 278] width 10 height 10
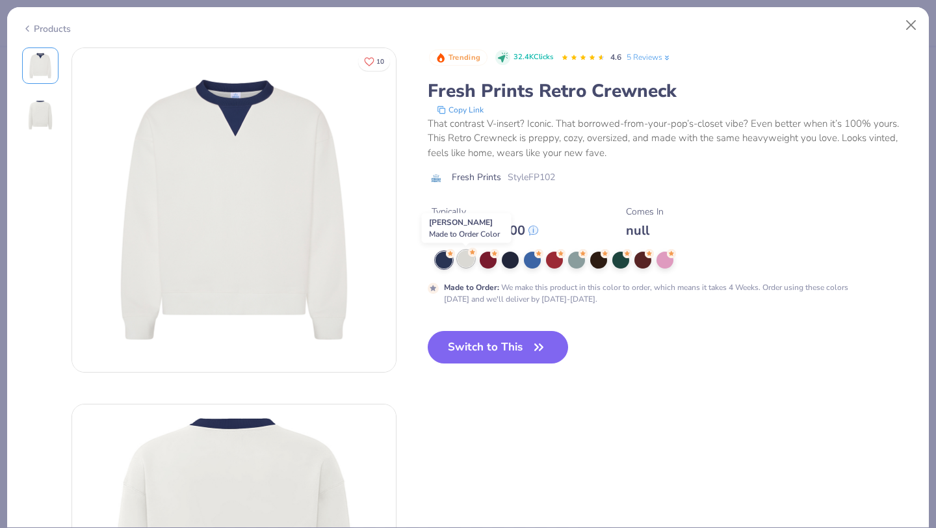
click at [470, 261] on div at bounding box center [465, 258] width 17 height 17
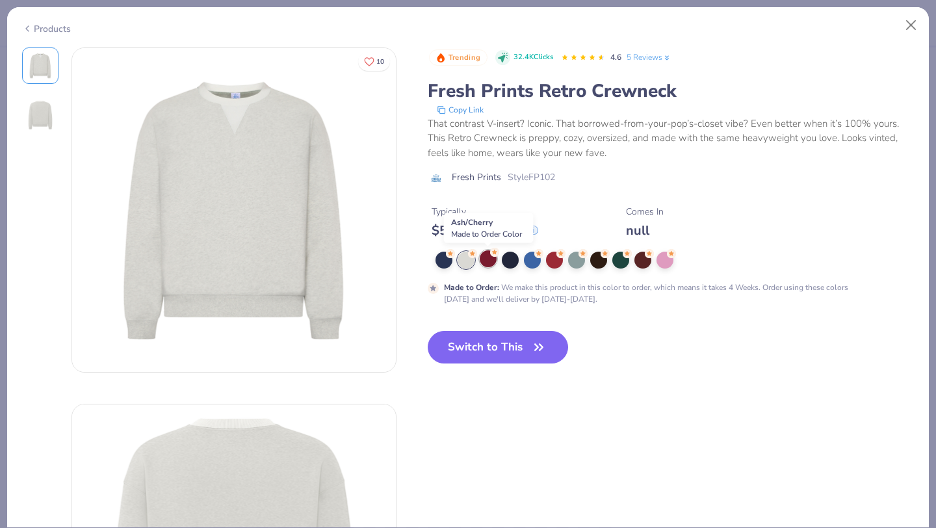
click at [489, 261] on div at bounding box center [488, 258] width 17 height 17
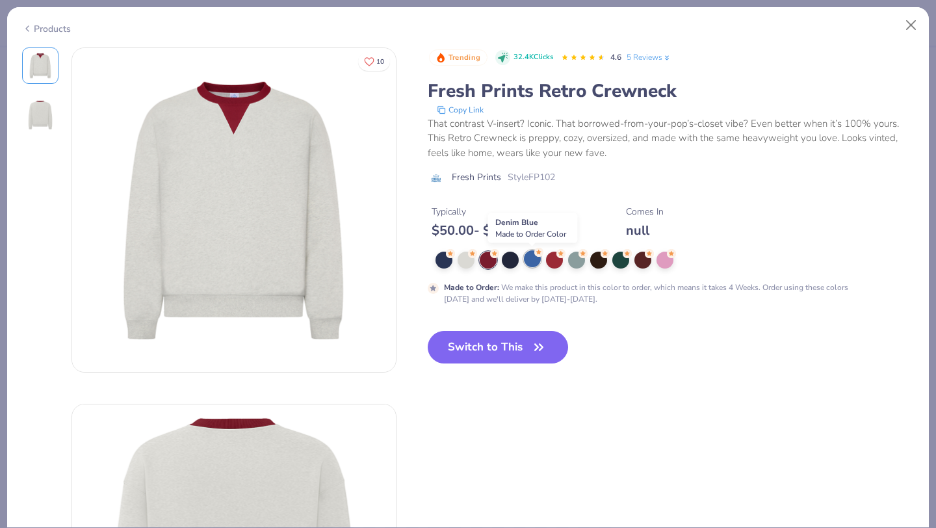
click at [534, 261] on div at bounding box center [532, 258] width 17 height 17
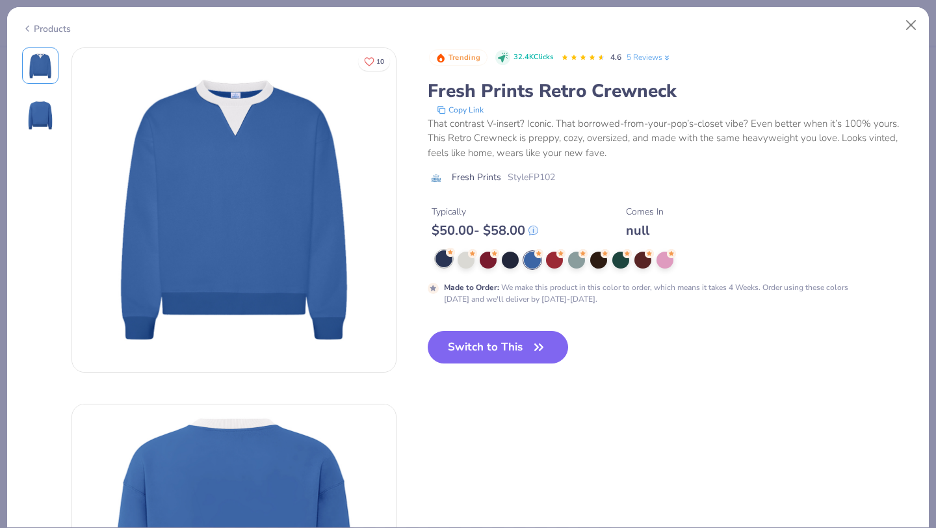
click at [441, 263] on div at bounding box center [443, 258] width 17 height 17
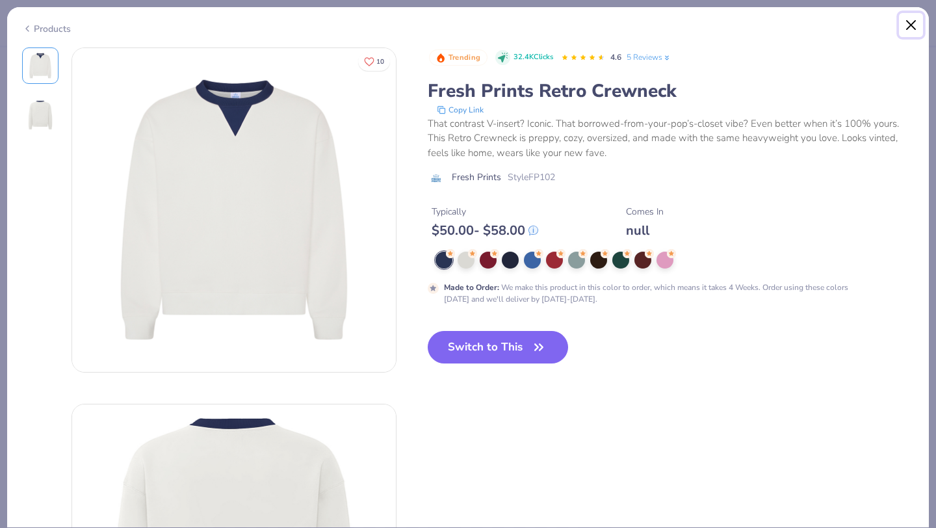
click at [916, 19] on button "Close" at bounding box center [911, 25] width 25 height 25
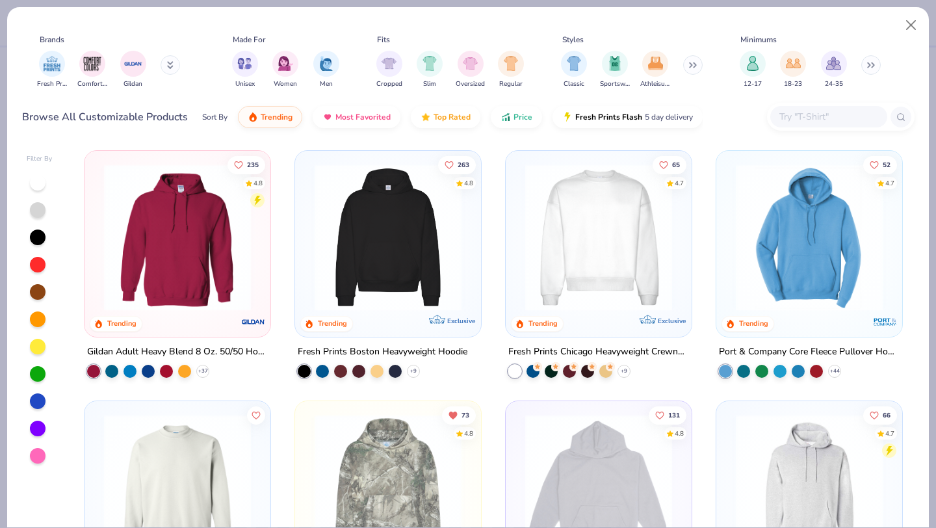
scroll to position [0, 643]
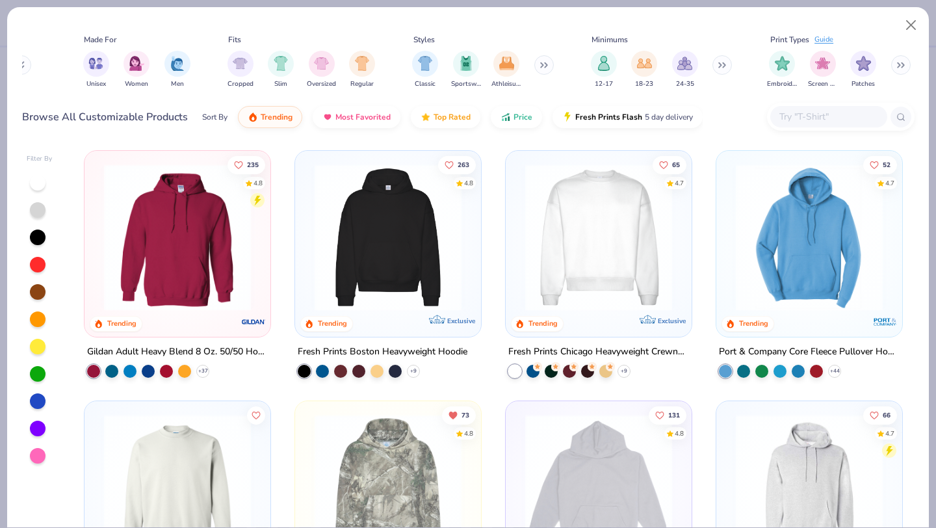
click at [716, 68] on button at bounding box center [721, 64] width 19 height 19
click at [604, 79] on span "12-17" at bounding box center [604, 83] width 18 height 10
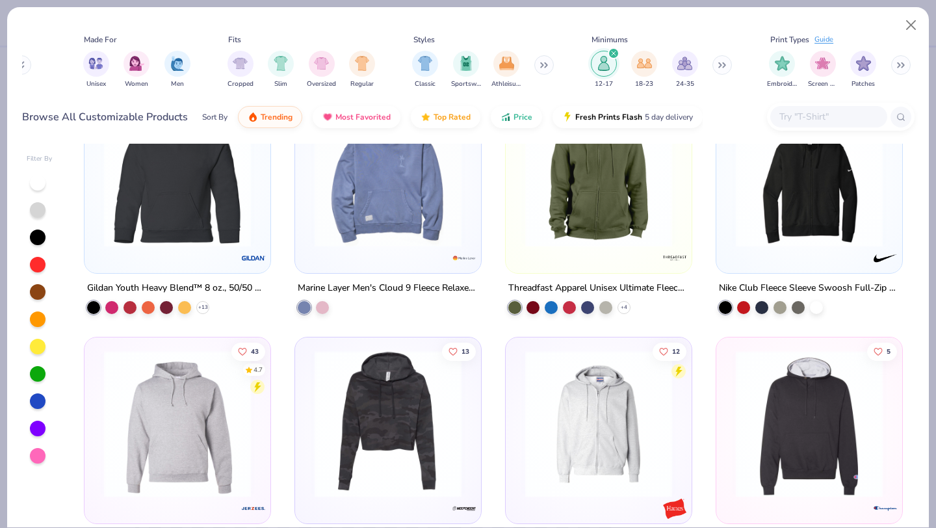
scroll to position [1827, 0]
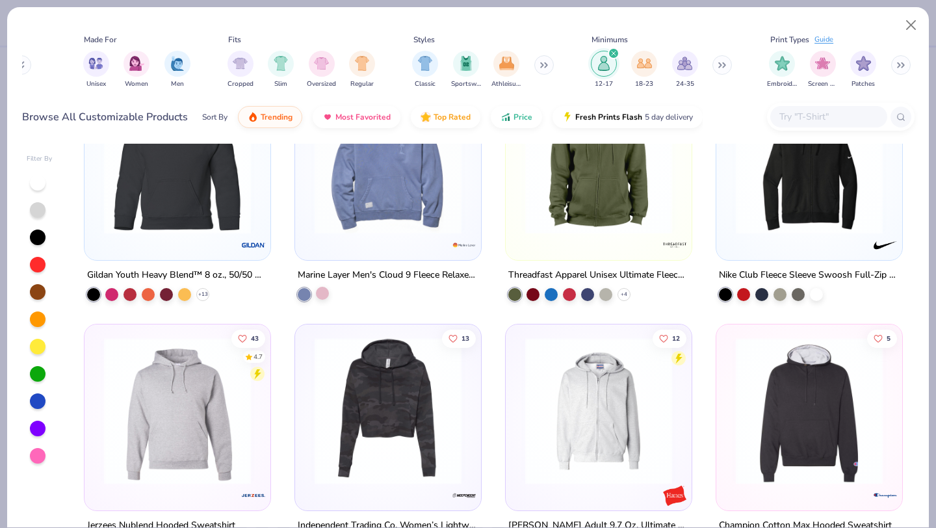
click at [324, 289] on div at bounding box center [322, 293] width 13 height 13
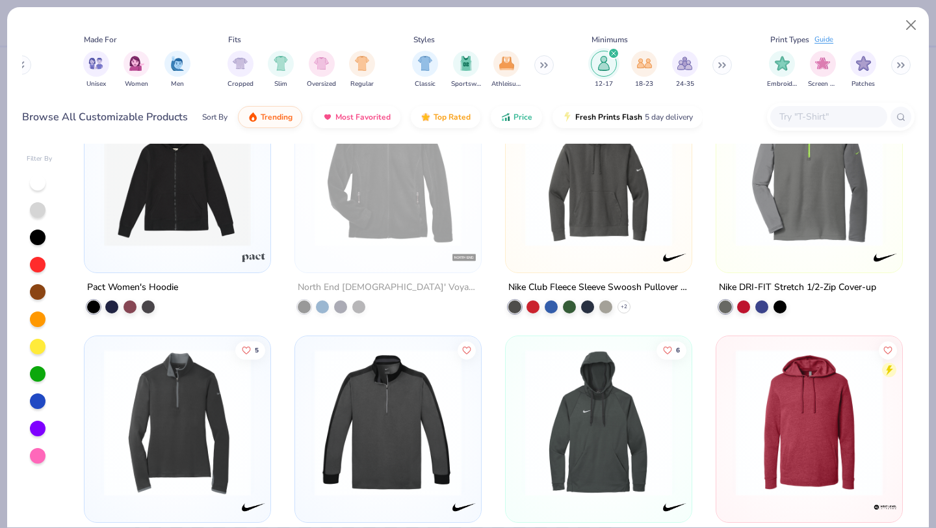
scroll to position [4879, 0]
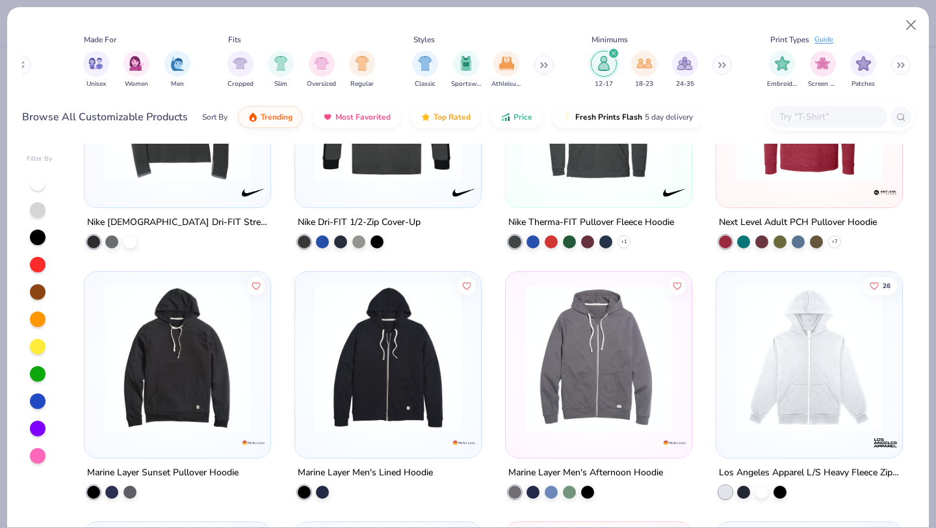
click at [611, 51] on icon "filter for 12-17" at bounding box center [613, 53] width 5 height 5
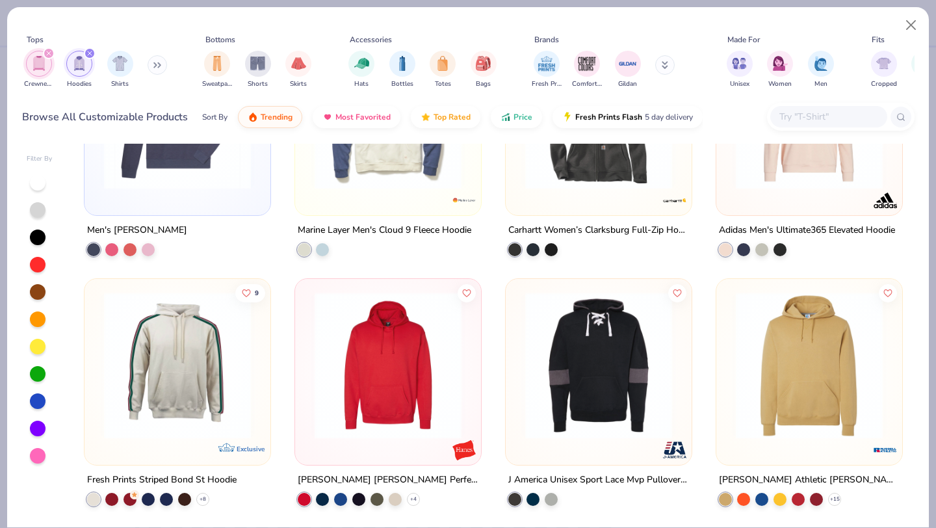
click at [92, 55] on div "filter for Hoodies" at bounding box center [90, 53] width 12 height 12
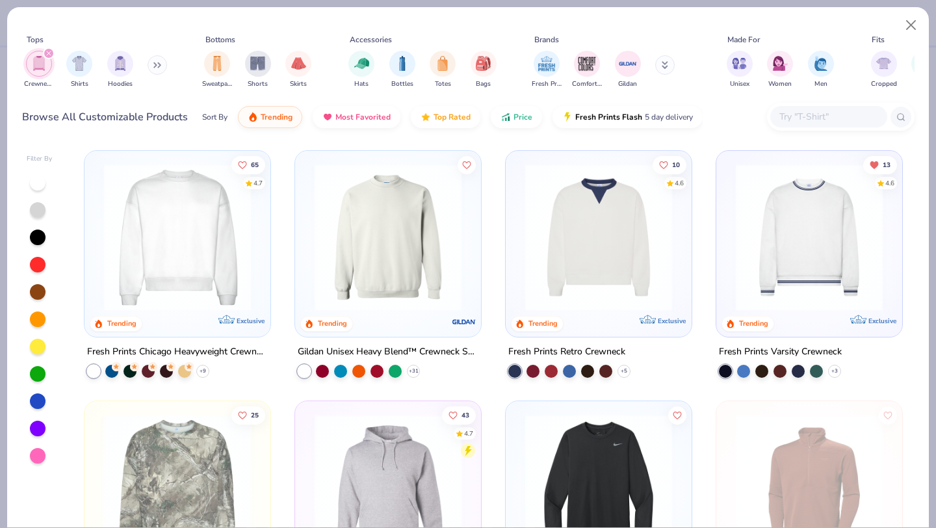
click at [51, 55] on icon "filter for Crewnecks" at bounding box center [48, 53] width 5 height 5
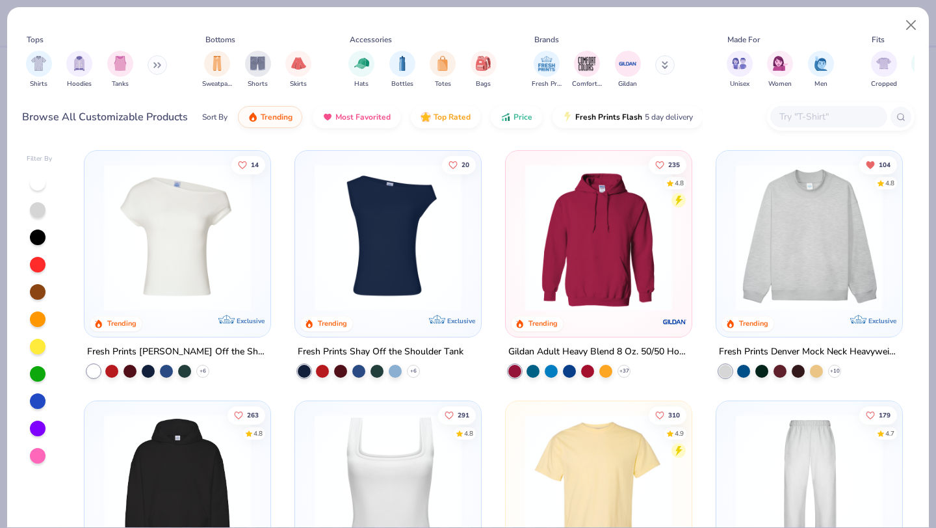
click at [801, 249] on img at bounding box center [809, 237] width 160 height 147
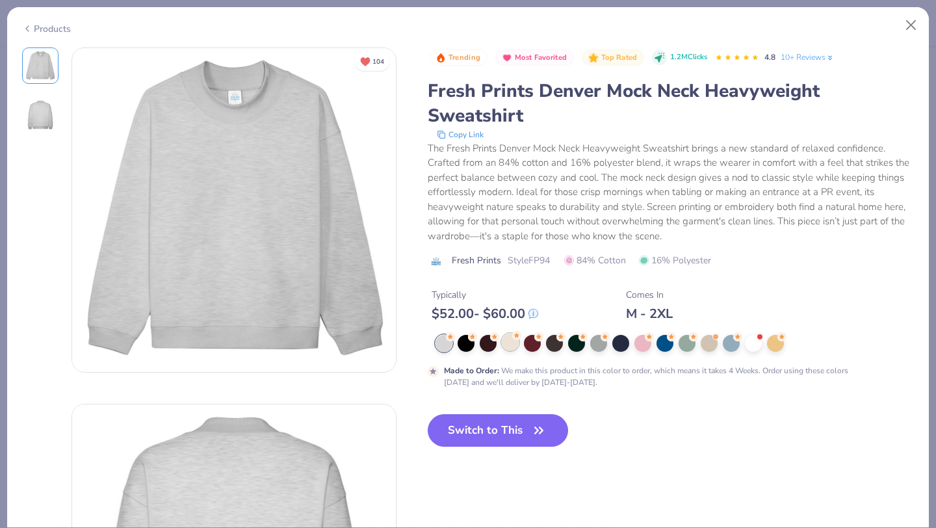
click at [515, 346] on div at bounding box center [510, 341] width 17 height 17
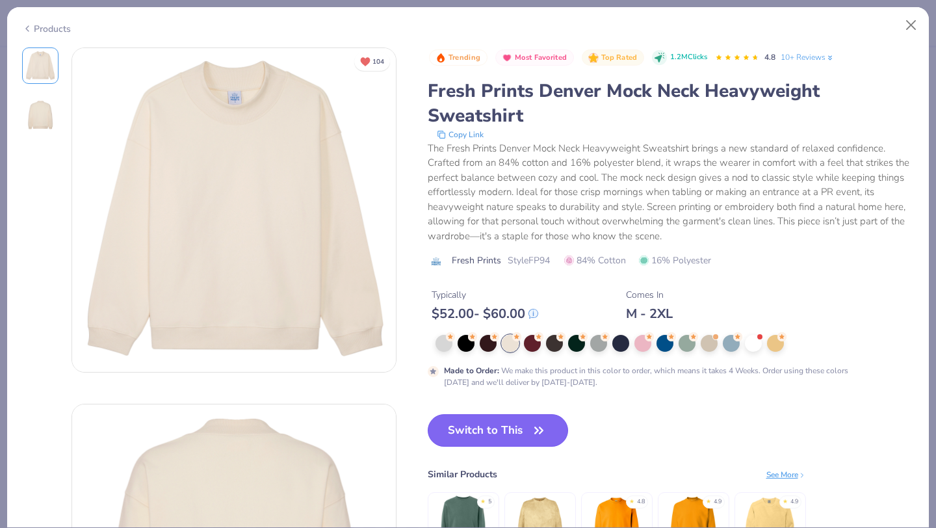
click at [498, 435] on button "Switch to This" at bounding box center [498, 430] width 141 height 32
click at [504, 430] on button "Switch to This" at bounding box center [498, 430] width 141 height 32
type input "50"
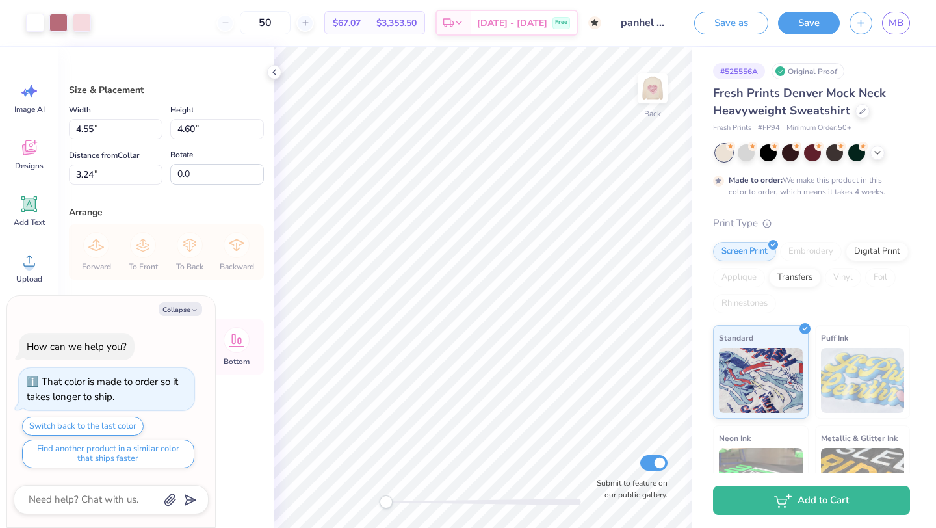
type textarea "x"
type input "2.16"
click at [645, 90] on img at bounding box center [652, 88] width 52 height 52
type textarea "x"
type input "6.03"
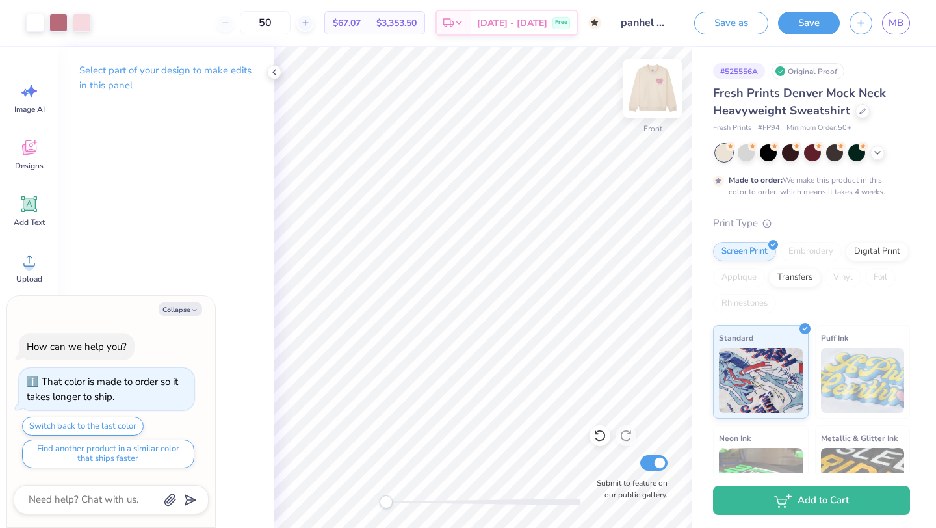
click at [646, 93] on img at bounding box center [652, 88] width 52 height 52
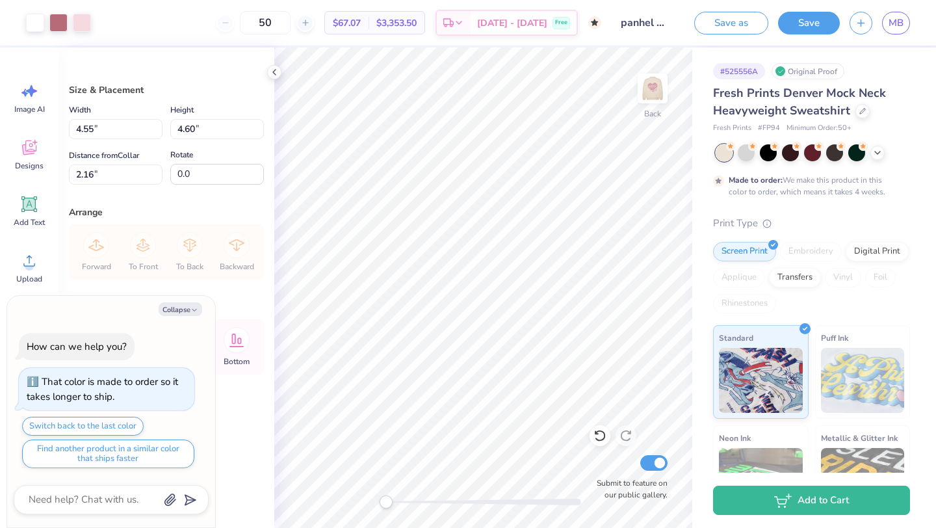
type textarea "x"
type input "2.29"
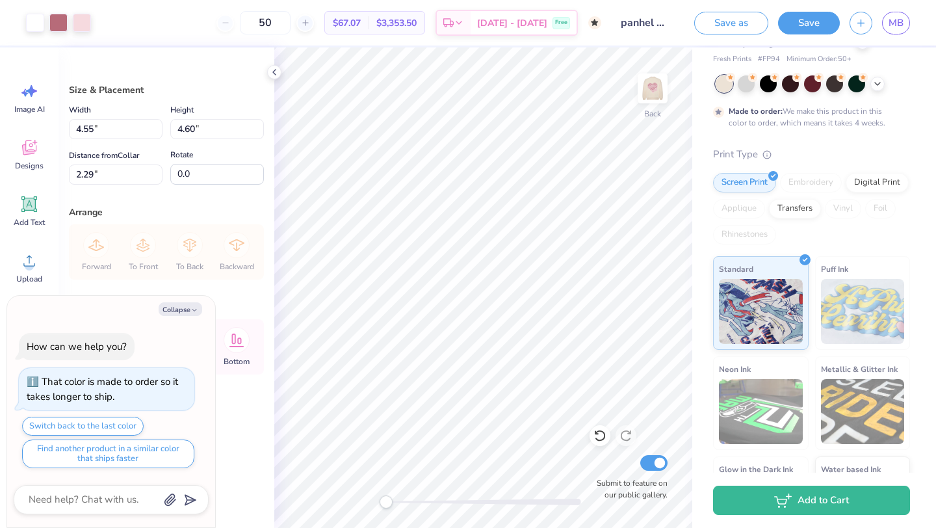
scroll to position [83, 0]
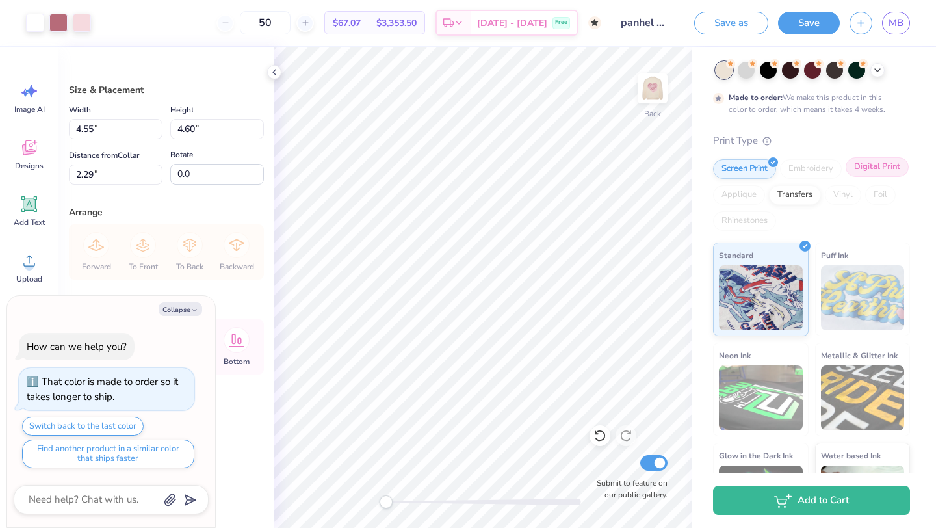
click at [872, 164] on div "Digital Print" at bounding box center [876, 166] width 63 height 19
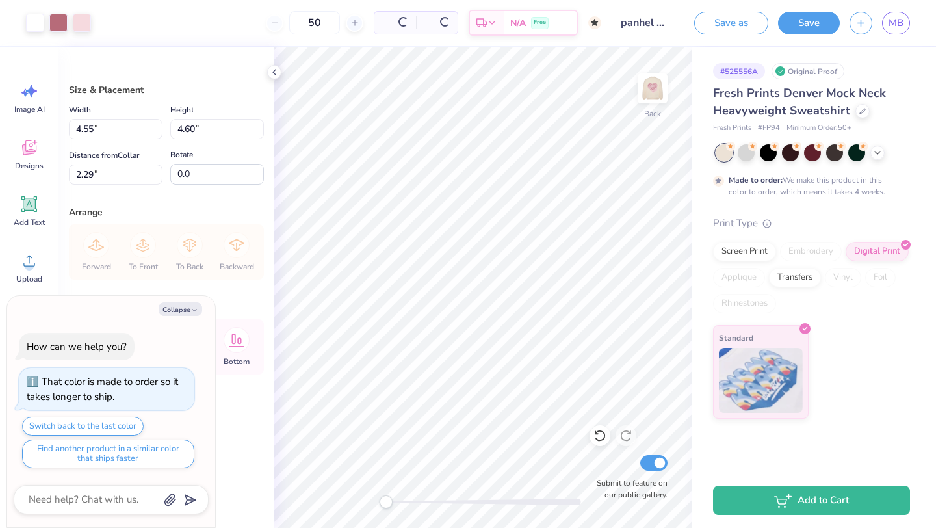
scroll to position [0, 0]
click at [737, 255] on div "Screen Print" at bounding box center [744, 249] width 63 height 19
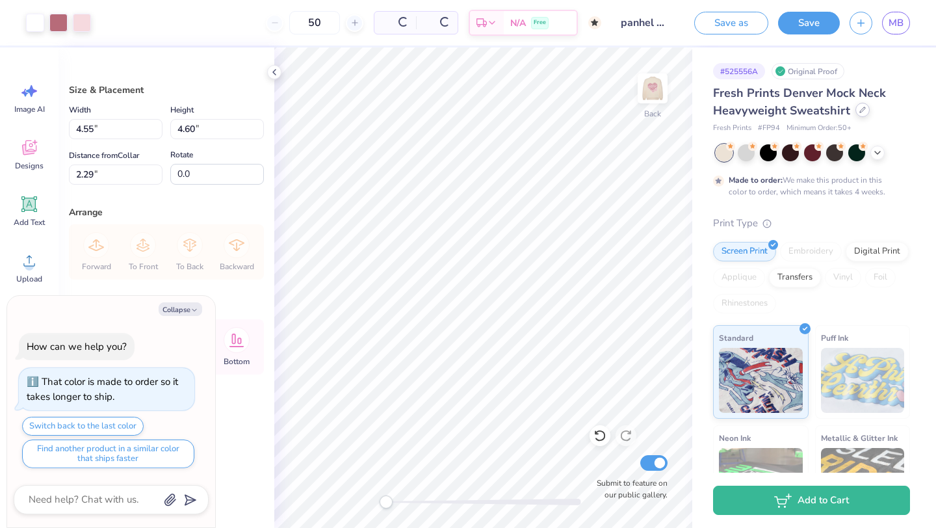
click at [860, 114] on div at bounding box center [862, 110] width 14 height 14
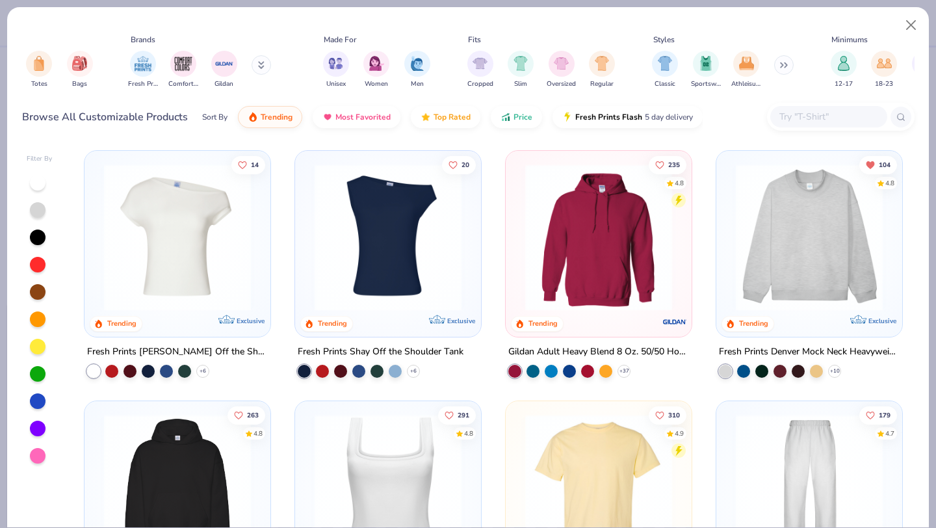
scroll to position [0, 418]
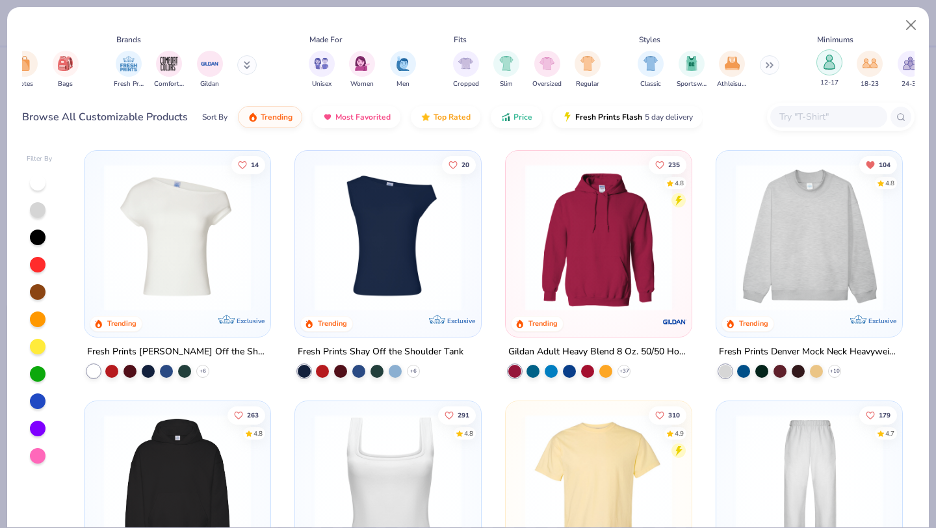
click at [824, 59] on img "filter for 12-17" at bounding box center [829, 62] width 14 height 15
type textarea "x"
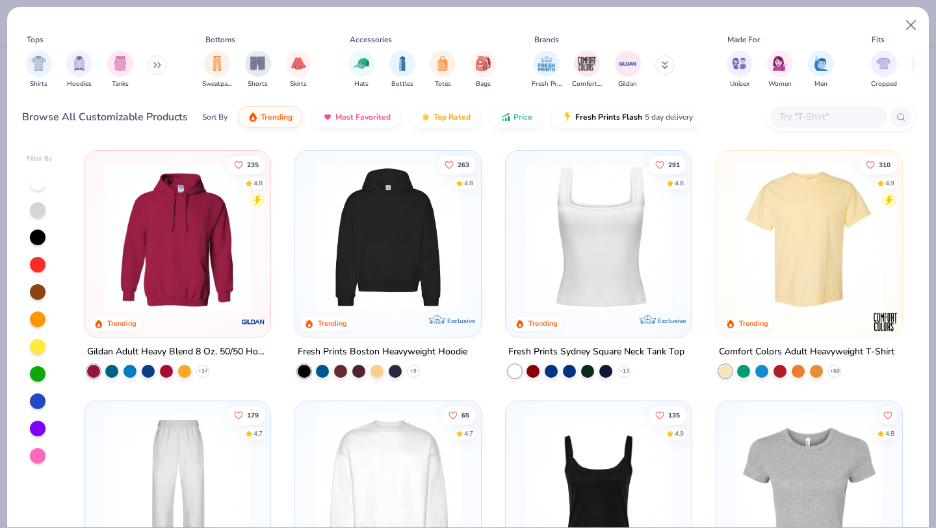
scroll to position [0, 418]
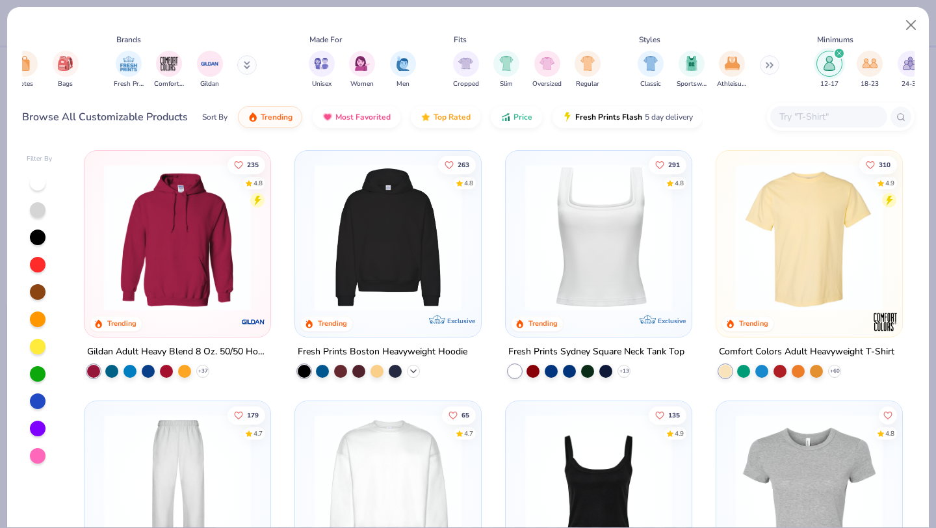
click at [412, 369] on icon at bounding box center [413, 371] width 10 height 10
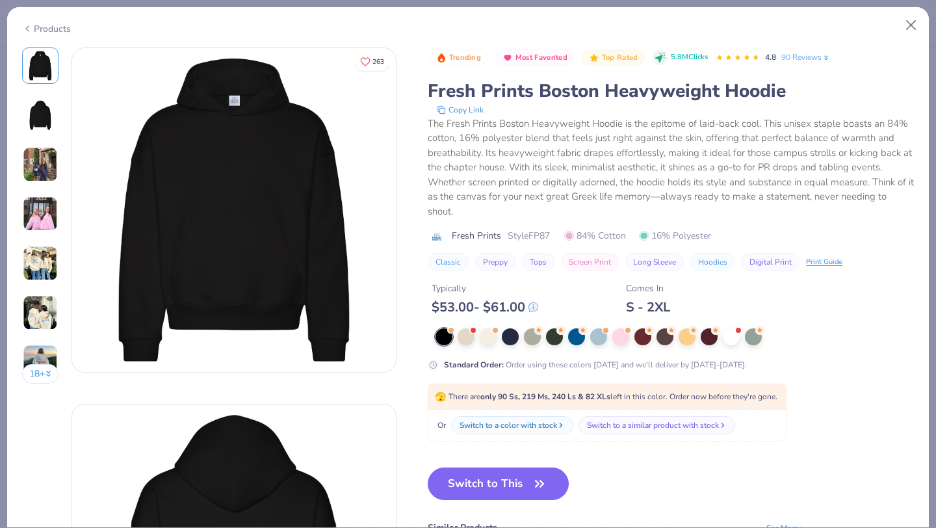
click at [478, 337] on div at bounding box center [674, 336] width 478 height 17
click at [490, 337] on div at bounding box center [488, 335] width 17 height 17
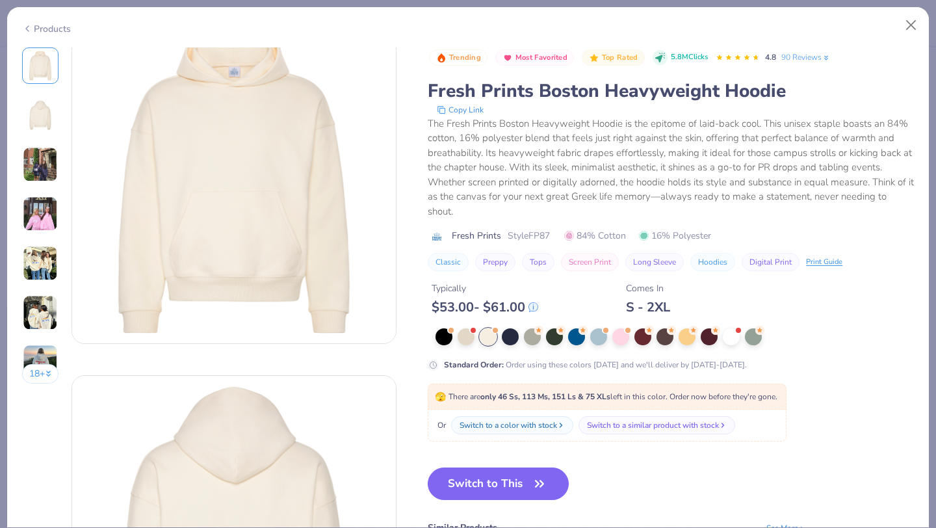
scroll to position [28, 0]
click at [514, 339] on div at bounding box center [510, 335] width 17 height 17
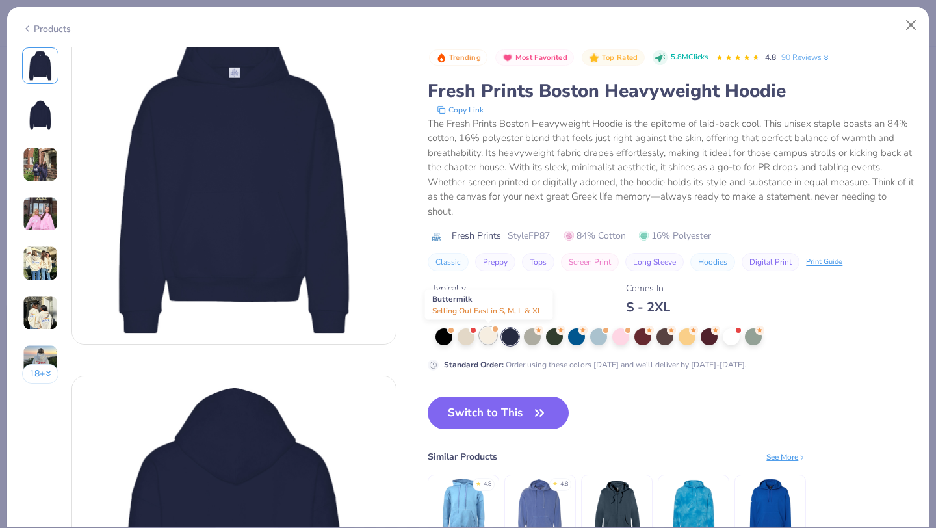
click at [486, 339] on div at bounding box center [488, 335] width 17 height 17
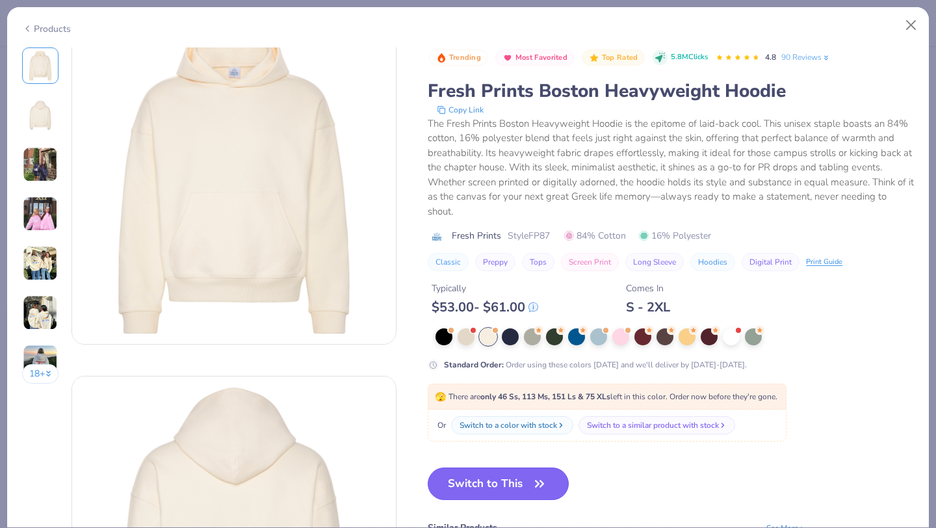
click at [498, 489] on button "Switch to This" at bounding box center [498, 483] width 141 height 32
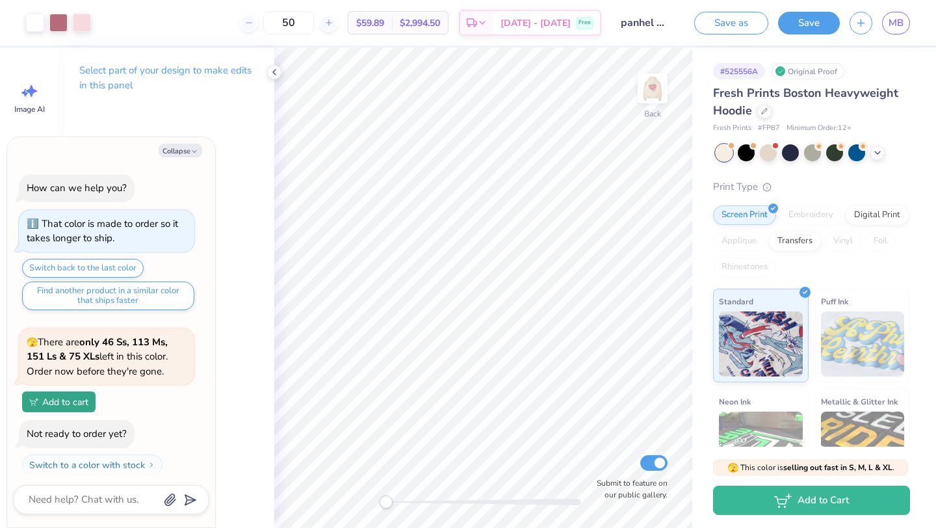
scroll to position [110, 0]
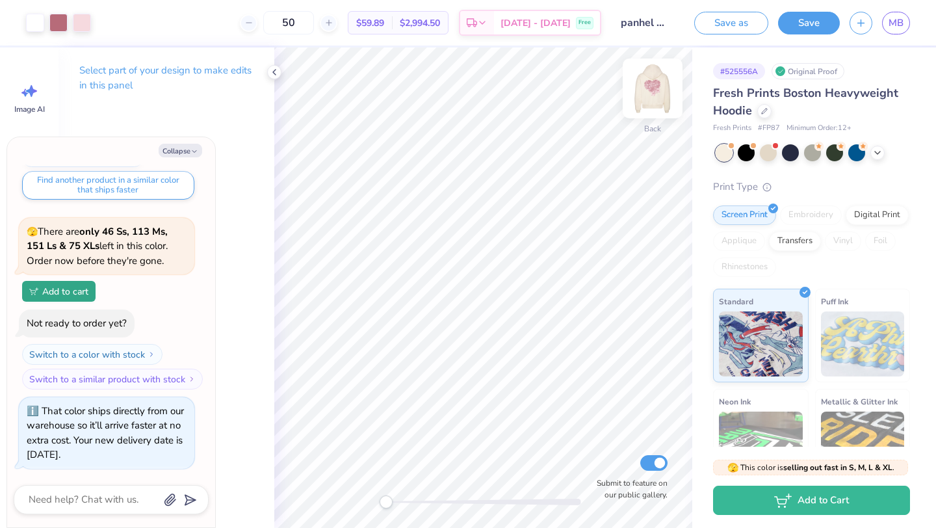
click at [664, 75] on img at bounding box center [652, 88] width 52 height 52
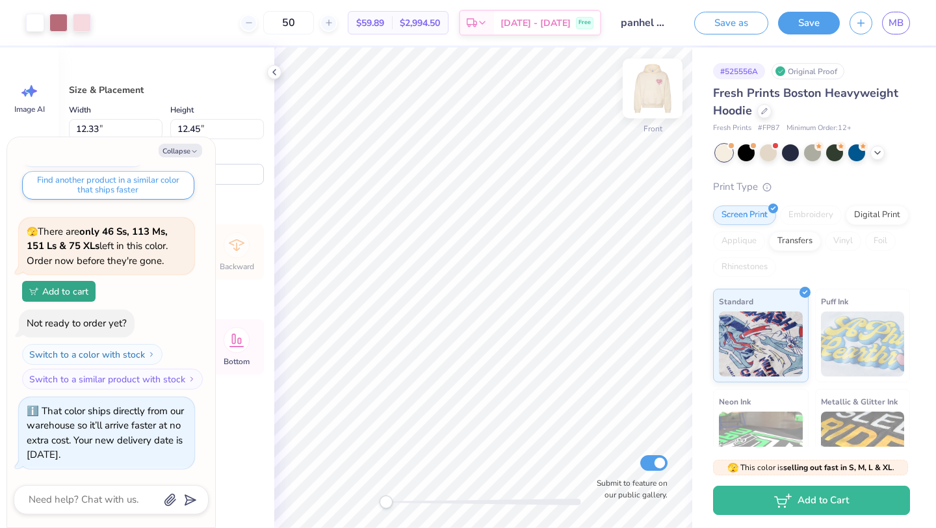
type textarea "x"
type input "6.43"
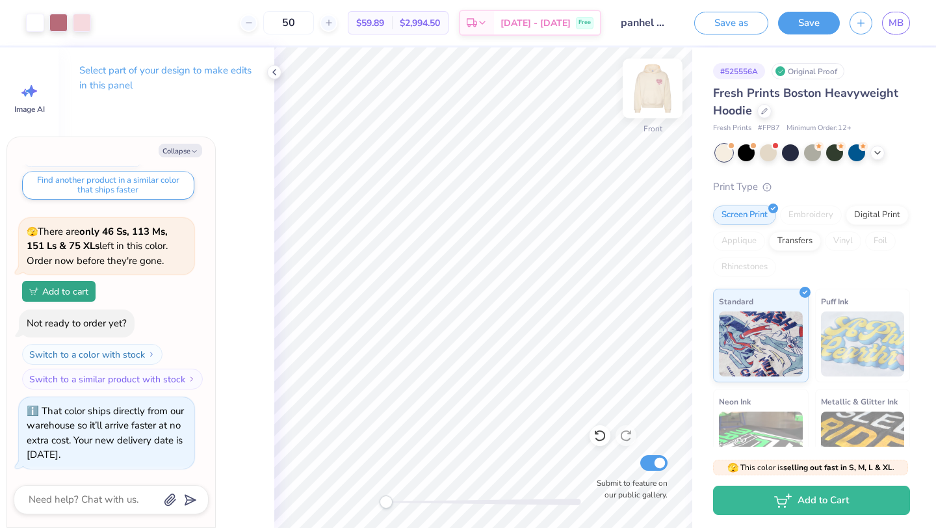
click at [658, 95] on img at bounding box center [652, 88] width 52 height 52
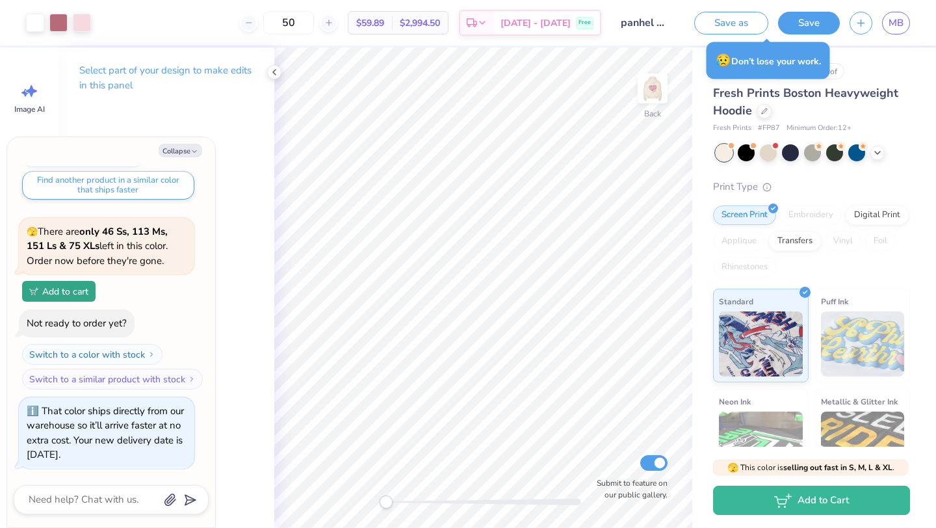
click at [658, 95] on img at bounding box center [652, 88] width 26 height 26
click at [304, 20] on input "50" at bounding box center [288, 22] width 51 height 23
type textarea "x"
type input "12"
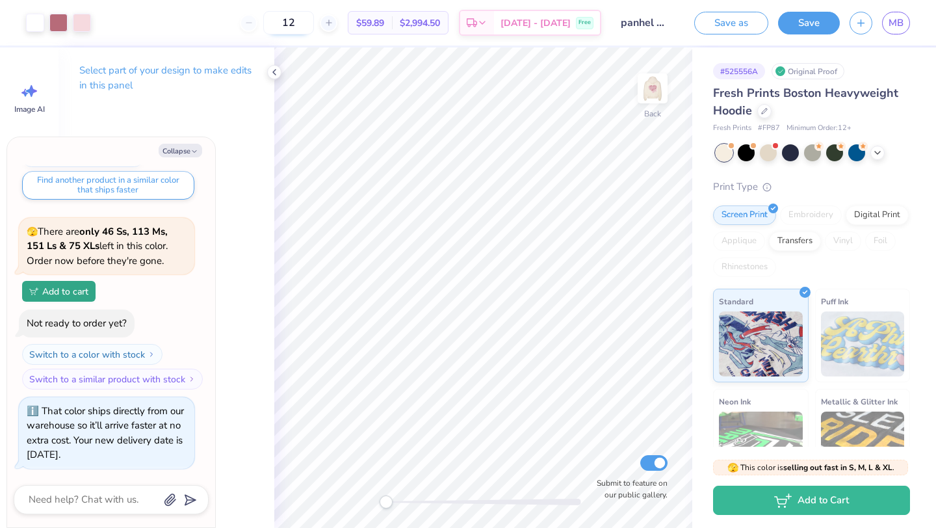
type textarea "x"
type input "12"
click at [659, 94] on img at bounding box center [652, 88] width 52 height 52
click at [647, 93] on img at bounding box center [652, 88] width 52 height 52
type textarea "x"
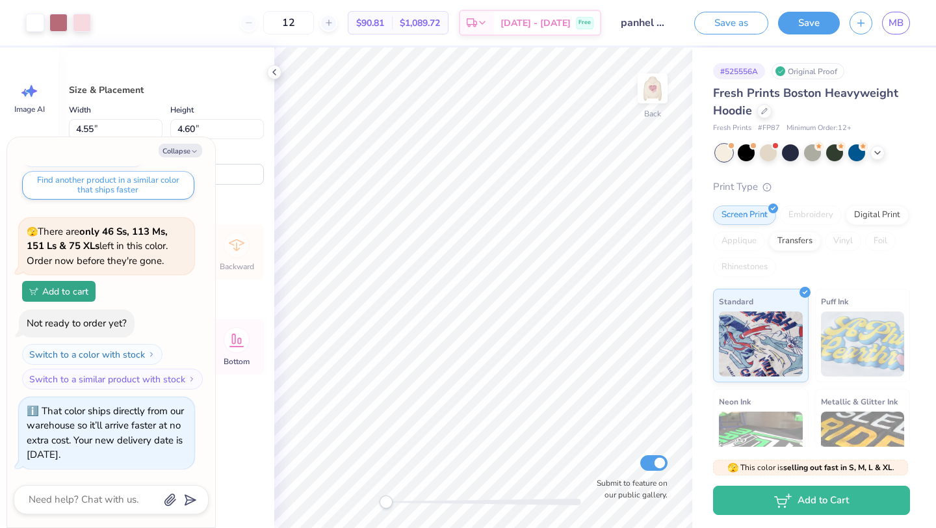
type input "3.88"
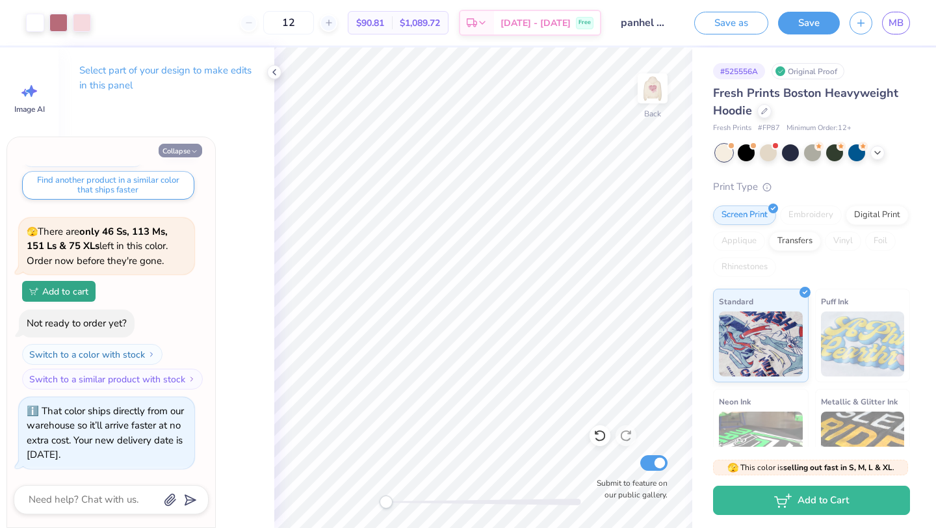
click at [177, 144] on button "Collapse" at bounding box center [181, 151] width 44 height 14
type textarea "x"
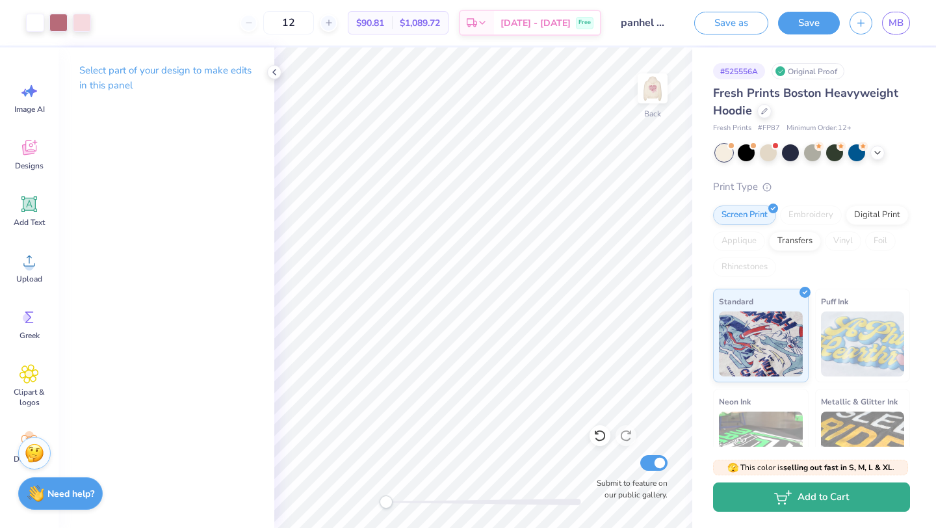
click at [823, 502] on button "Add to Cart" at bounding box center [811, 496] width 197 height 29
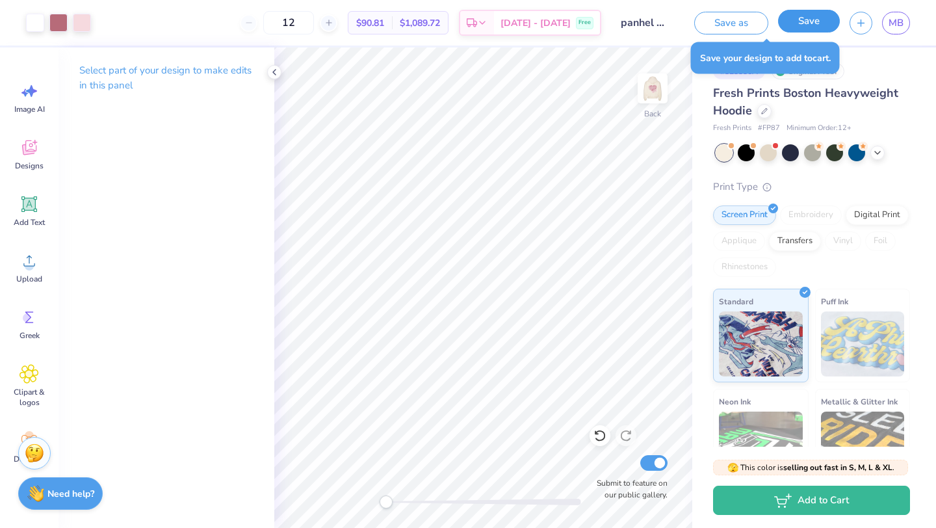
click at [799, 29] on button "Save" at bounding box center [809, 21] width 62 height 23
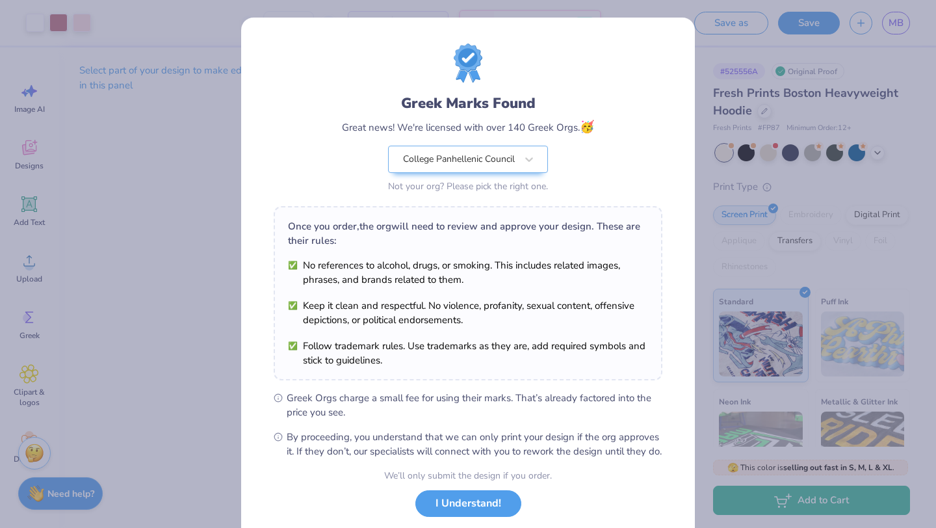
scroll to position [81, 0]
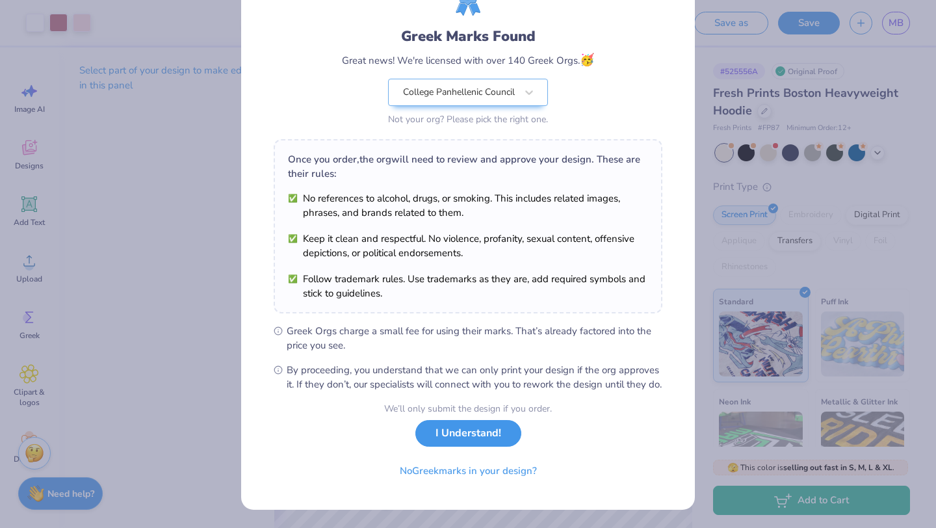
click at [467, 438] on button "I Understand!" at bounding box center [468, 433] width 106 height 27
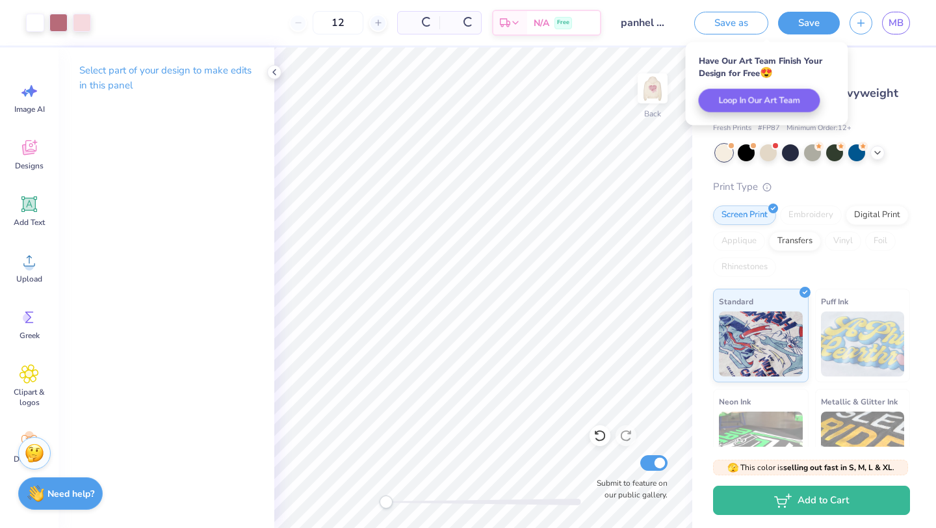
scroll to position [0, 0]
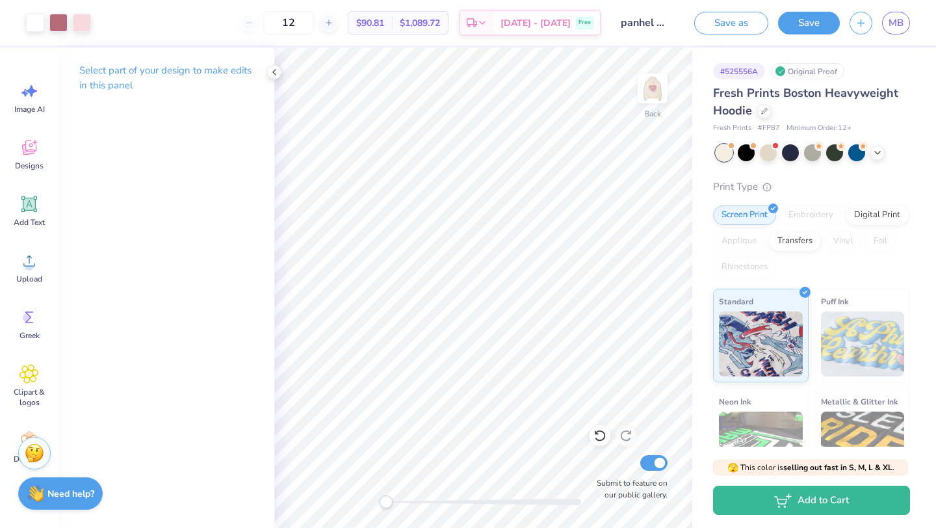
click at [822, 516] on div "🫣 This color is selling out fast in S, M, L & XL . 🫣 There are only 46 Ss, 113 …" at bounding box center [814, 486] width 244 height 81
click at [822, 502] on button "Add to Cart" at bounding box center [811, 496] width 197 height 29
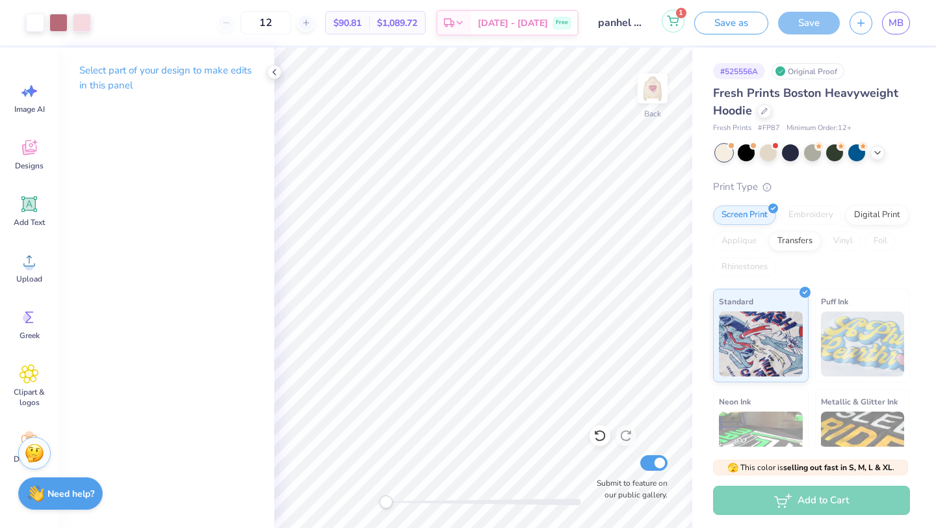
click at [677, 16] on span "1" at bounding box center [681, 13] width 10 height 10
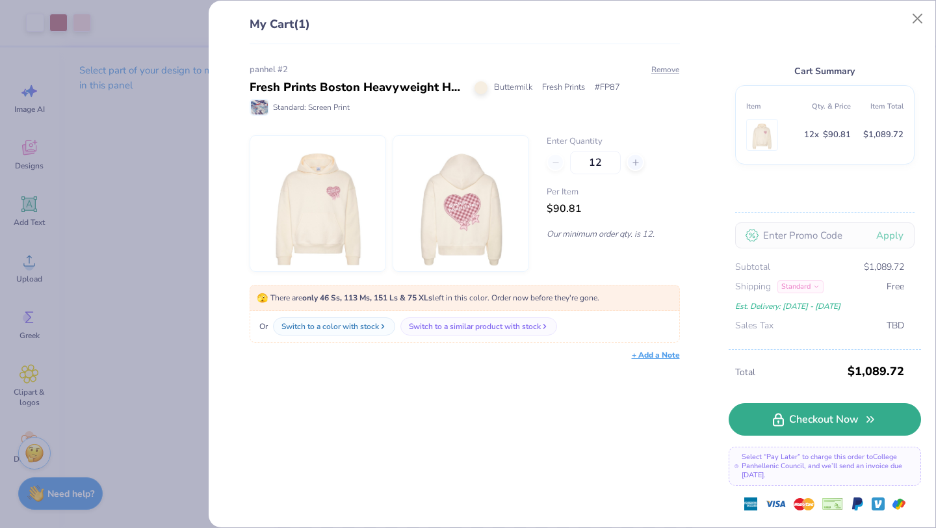
click at [818, 420] on link "Checkout Now" at bounding box center [824, 419] width 192 height 32
